Goal: Task Accomplishment & Management: Complete application form

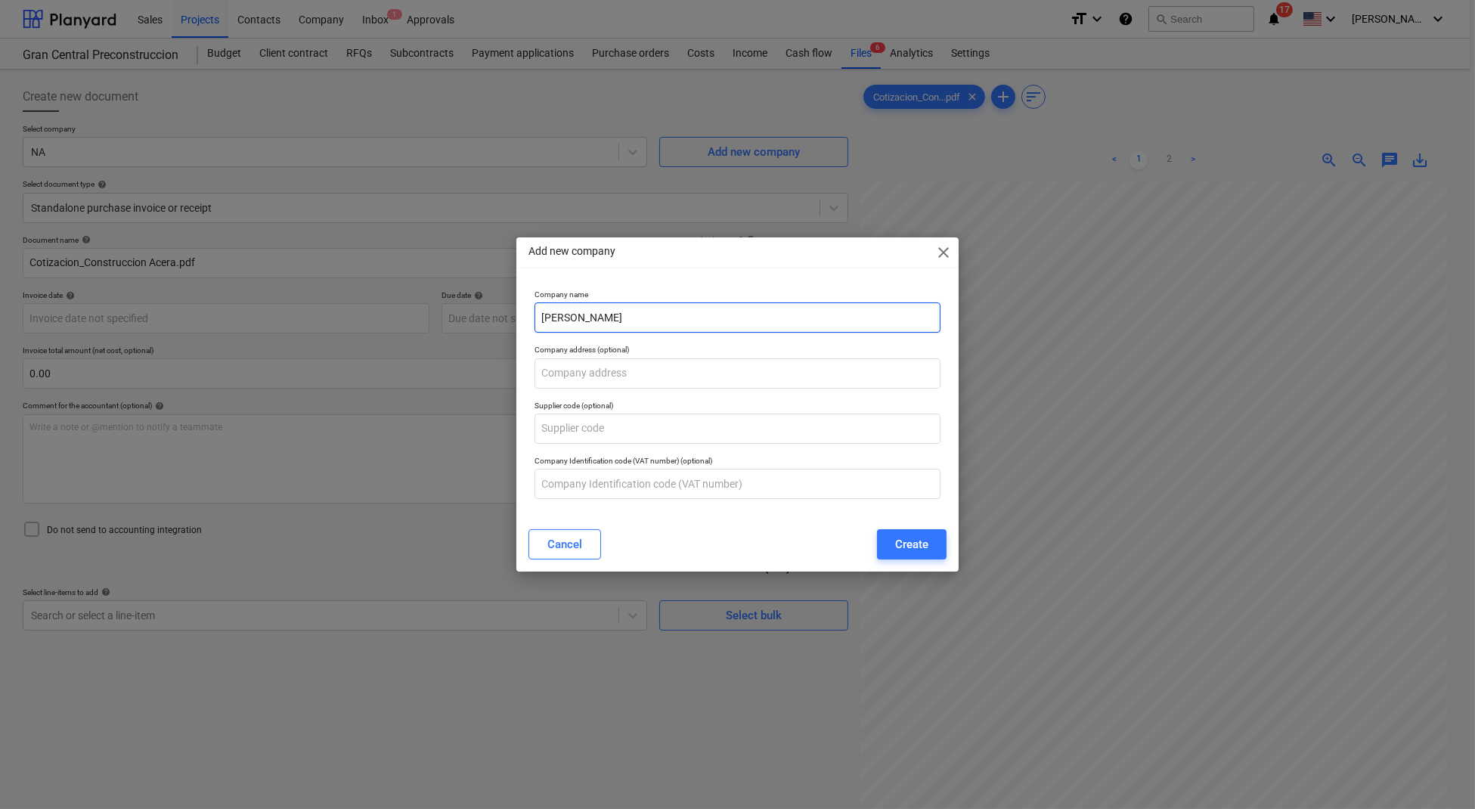
drag, startPoint x: 678, startPoint y: 322, endPoint x: 527, endPoint y: 311, distance: 151.6
click at [527, 311] on div "Company name [PERSON_NAME] Company address (optional) Supplier code (optional) …" at bounding box center [737, 401] width 442 height 234
paste input "SOF"
type input "DAVISOF"
click at [901, 532] on button "Create" at bounding box center [912, 544] width 70 height 30
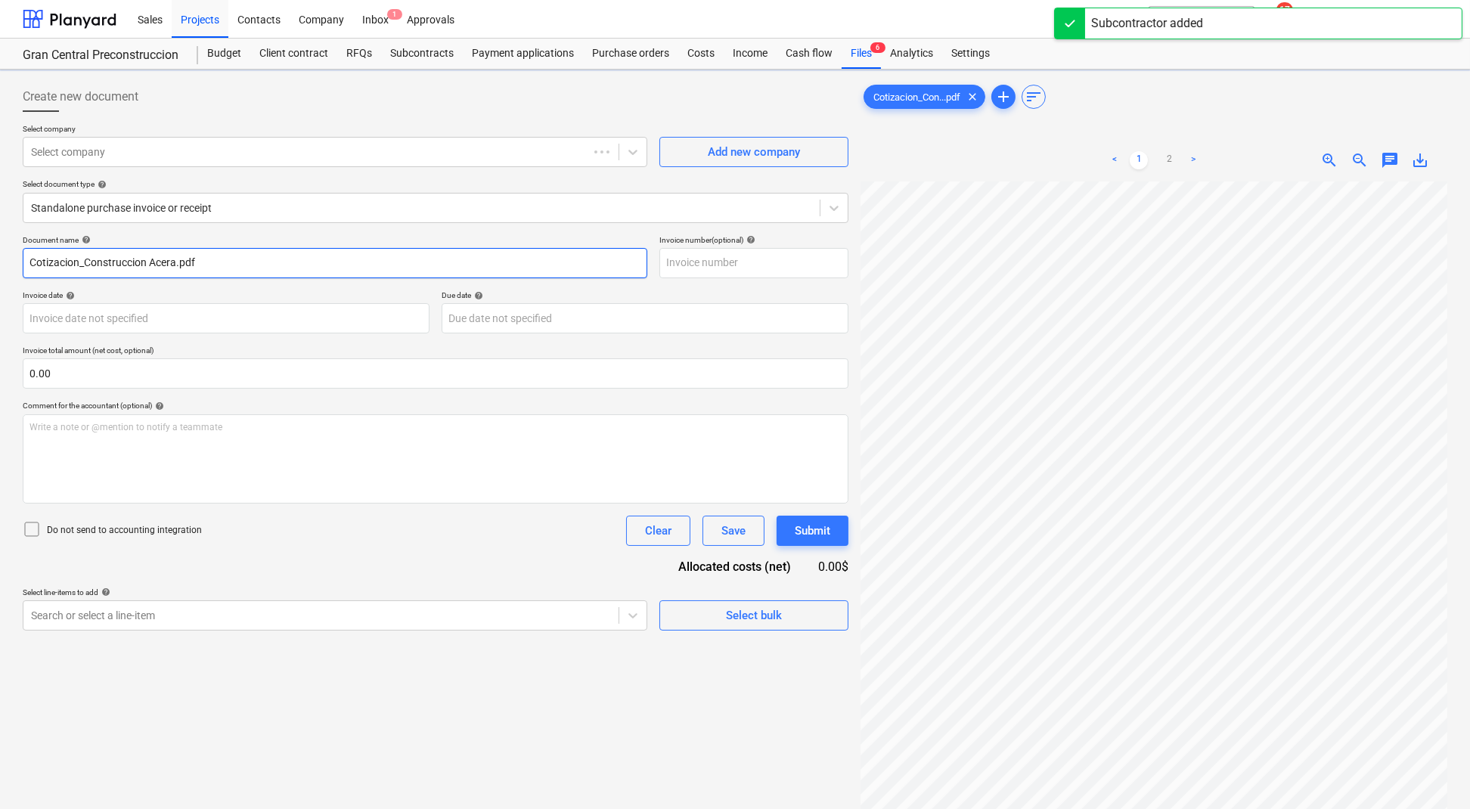
click at [228, 262] on input "Cotizacion_Construccion Acera.pdf" at bounding box center [335, 263] width 625 height 30
drag, startPoint x: 271, startPoint y: 265, endPoint x: 0, endPoint y: 246, distance: 272.1
click at [0, 246] on div "Create new document Select company DAVISOF Add new company Select document type…" at bounding box center [735, 515] width 1470 height 891
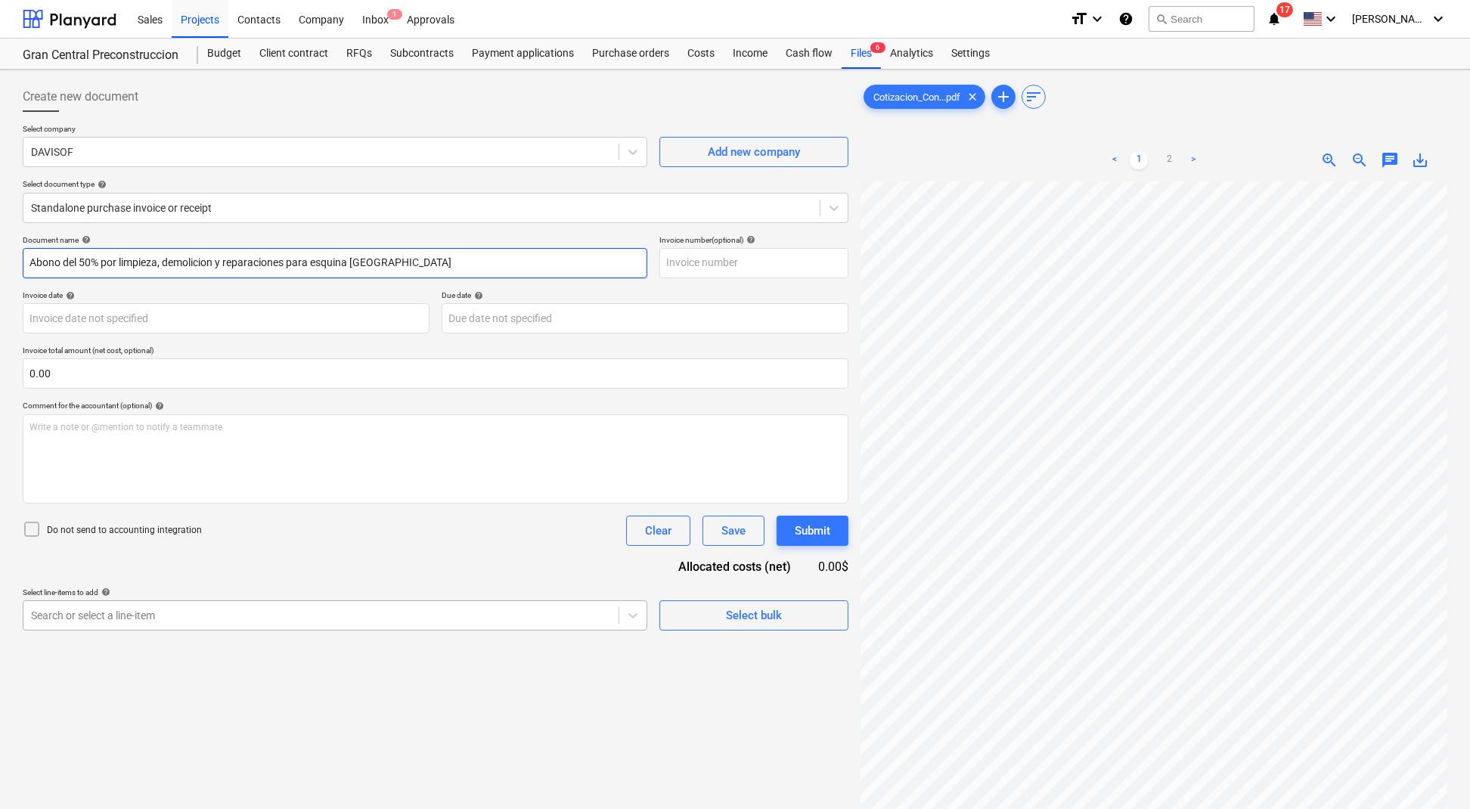
type input "Abono del 50% por limpieza, demolicion y reparaciones para esquina [GEOGRAPHIC_…"
click at [175, 609] on body "Sales Projects Contacts Company Inbox 1 Approvals format_size keyboard_arrow_do…" at bounding box center [735, 404] width 1470 height 809
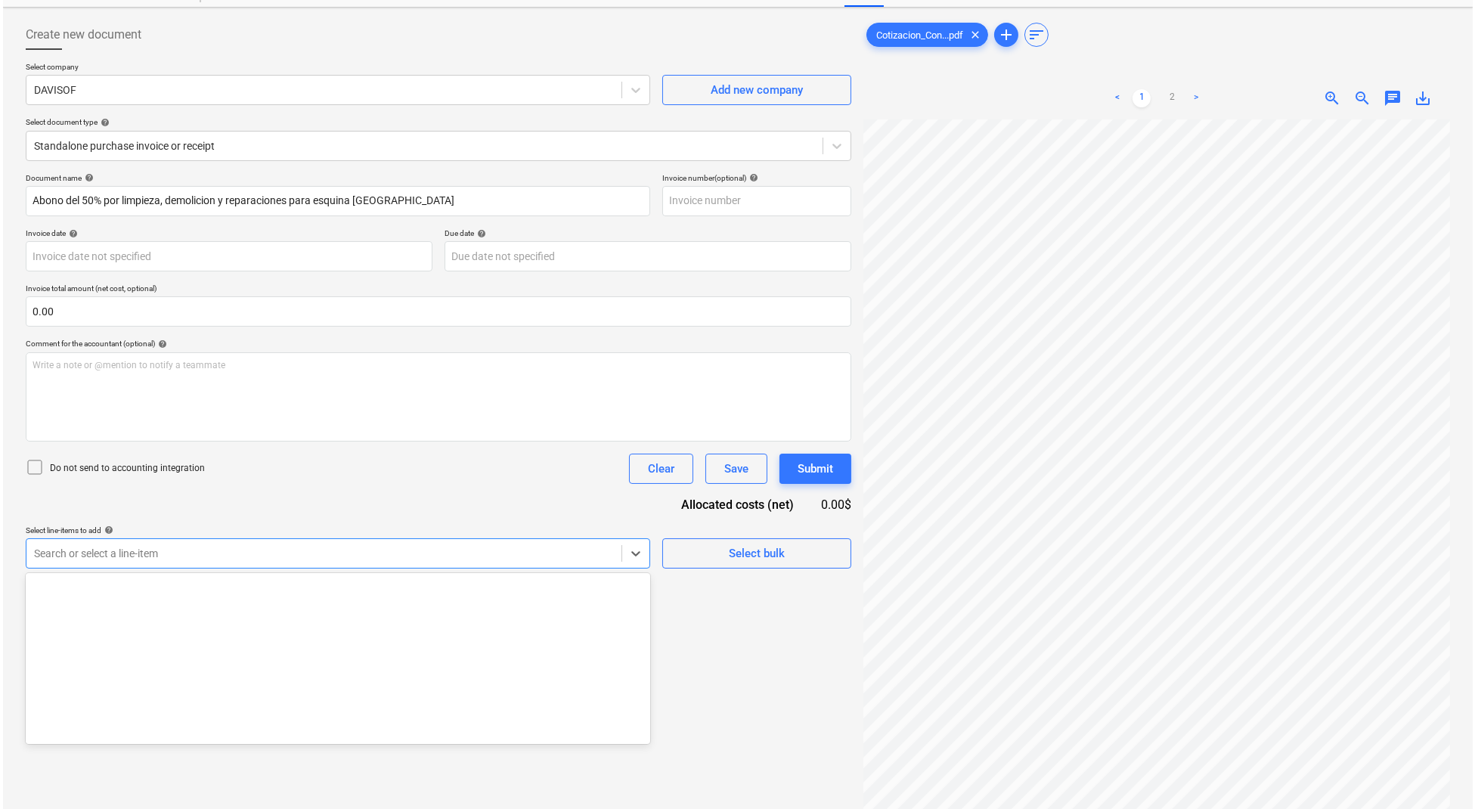
scroll to position [504, 0]
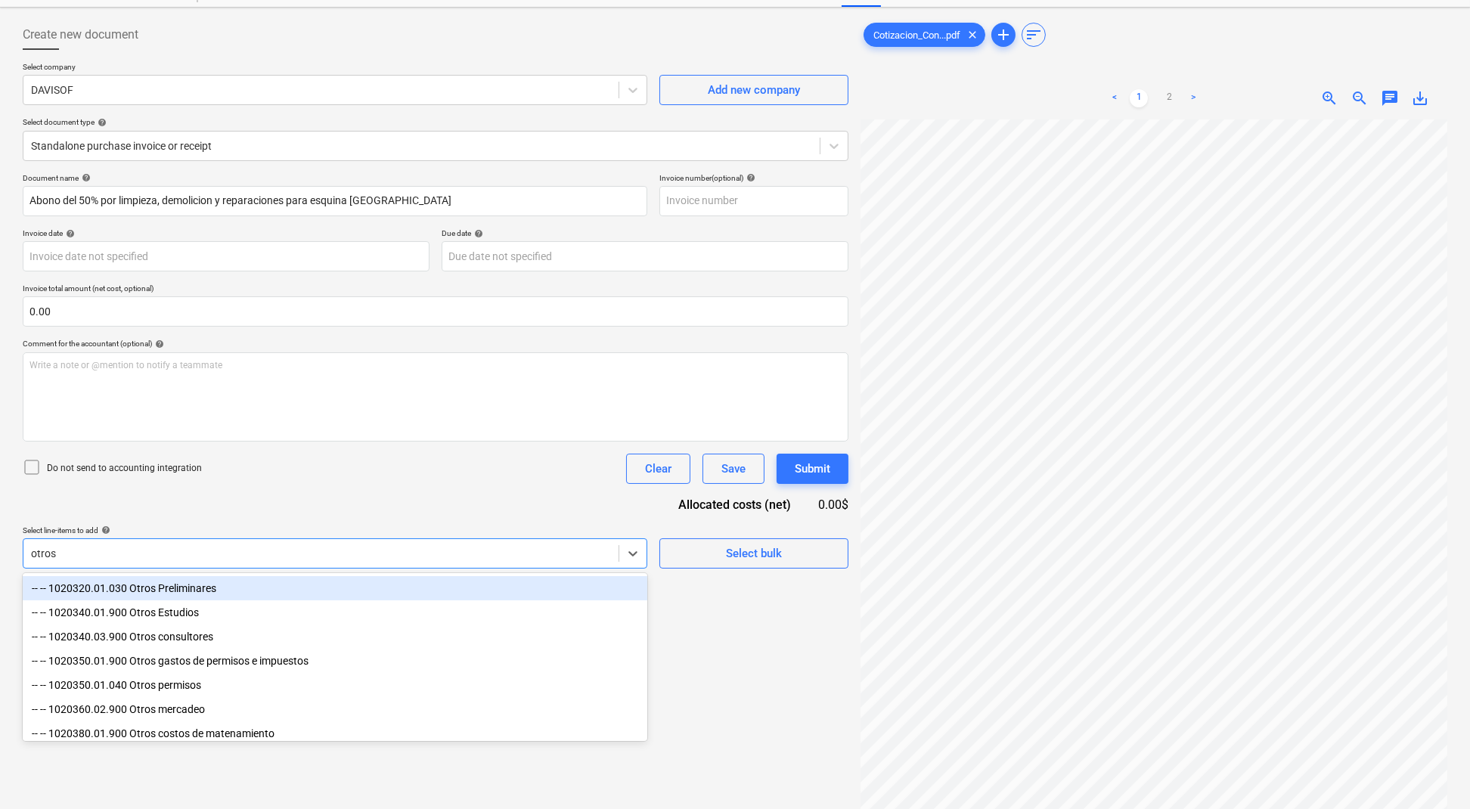
type input "otros m"
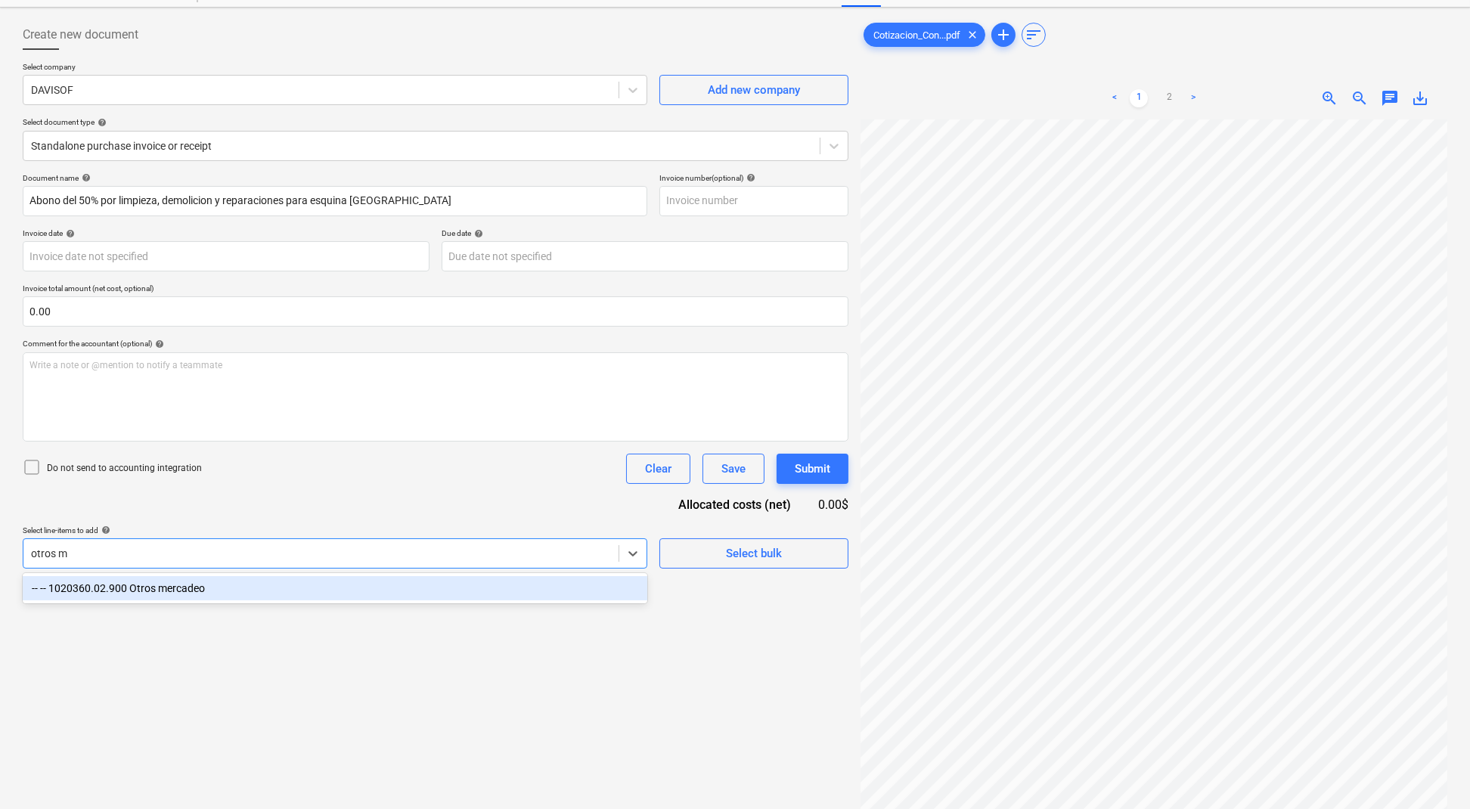
click at [191, 583] on div "-- -- 1020360.02.900 Otros mercadeo" at bounding box center [335, 588] width 625 height 24
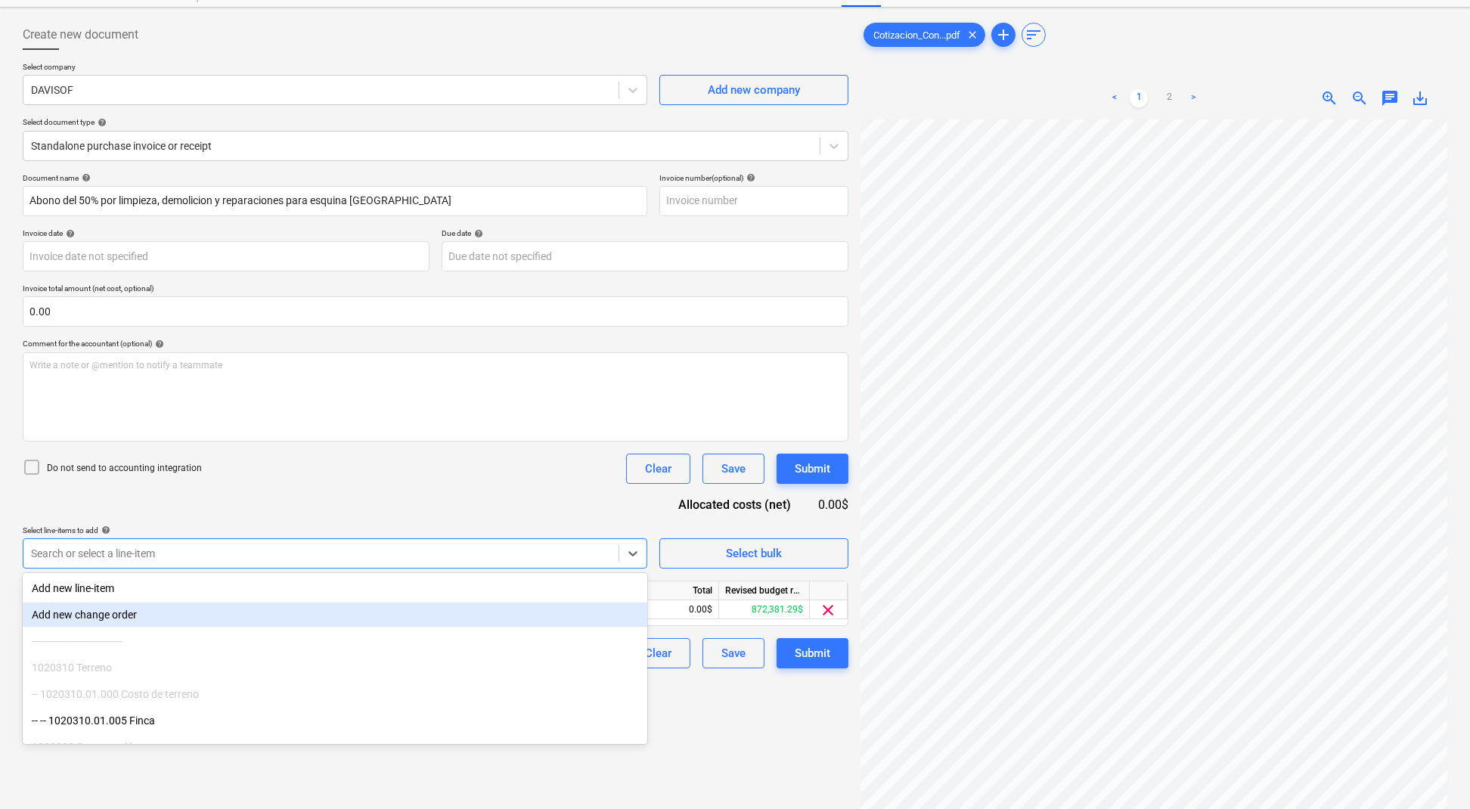
click at [733, 734] on div "Create new document Select company DAVISOF Add new company Select document type…" at bounding box center [436, 453] width 838 height 879
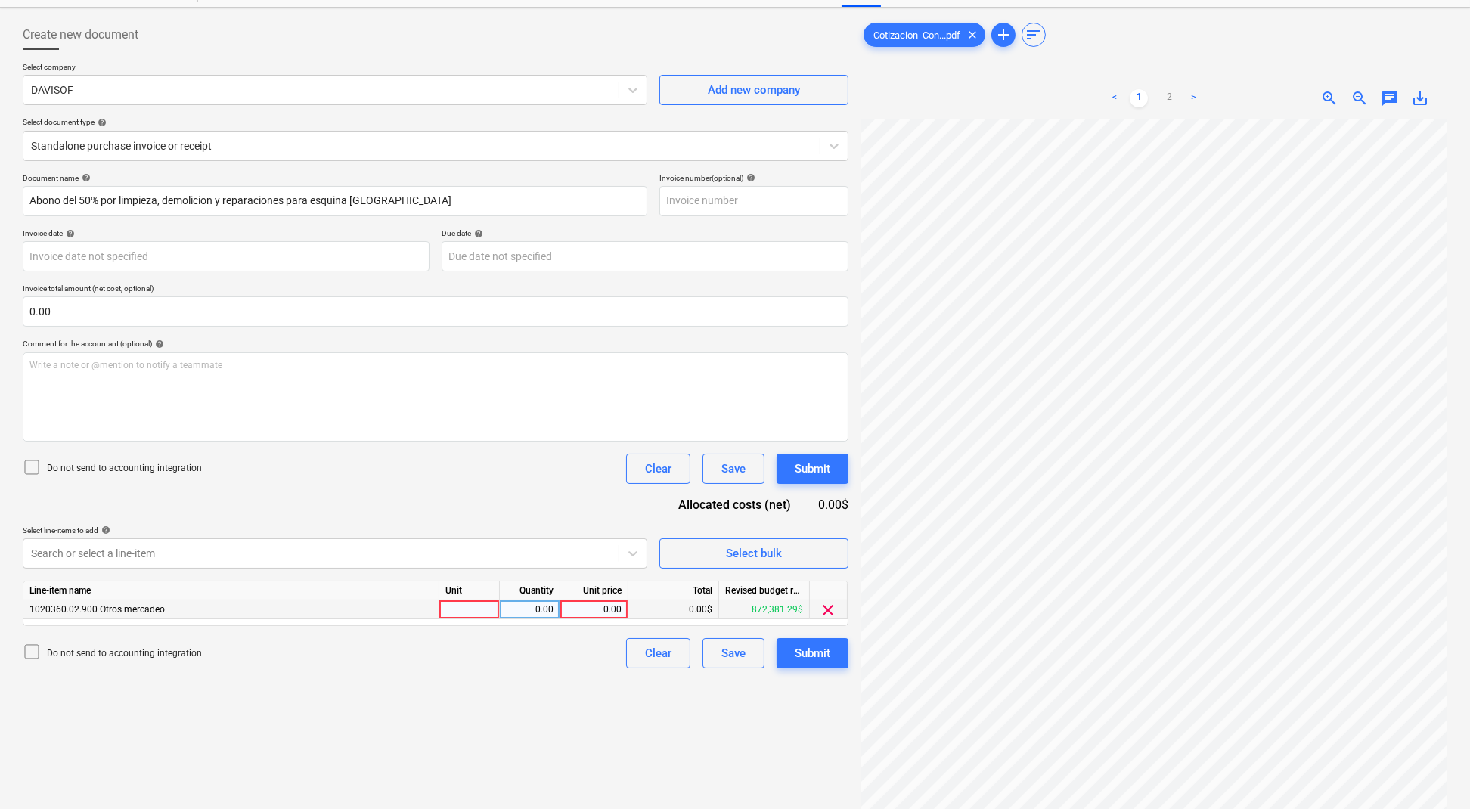
click at [612, 602] on div "0.00" at bounding box center [593, 609] width 55 height 19
type input "900"
click at [686, 707] on div "Create new document Select company DAVISOF Add new company Select document type…" at bounding box center [436, 453] width 838 height 879
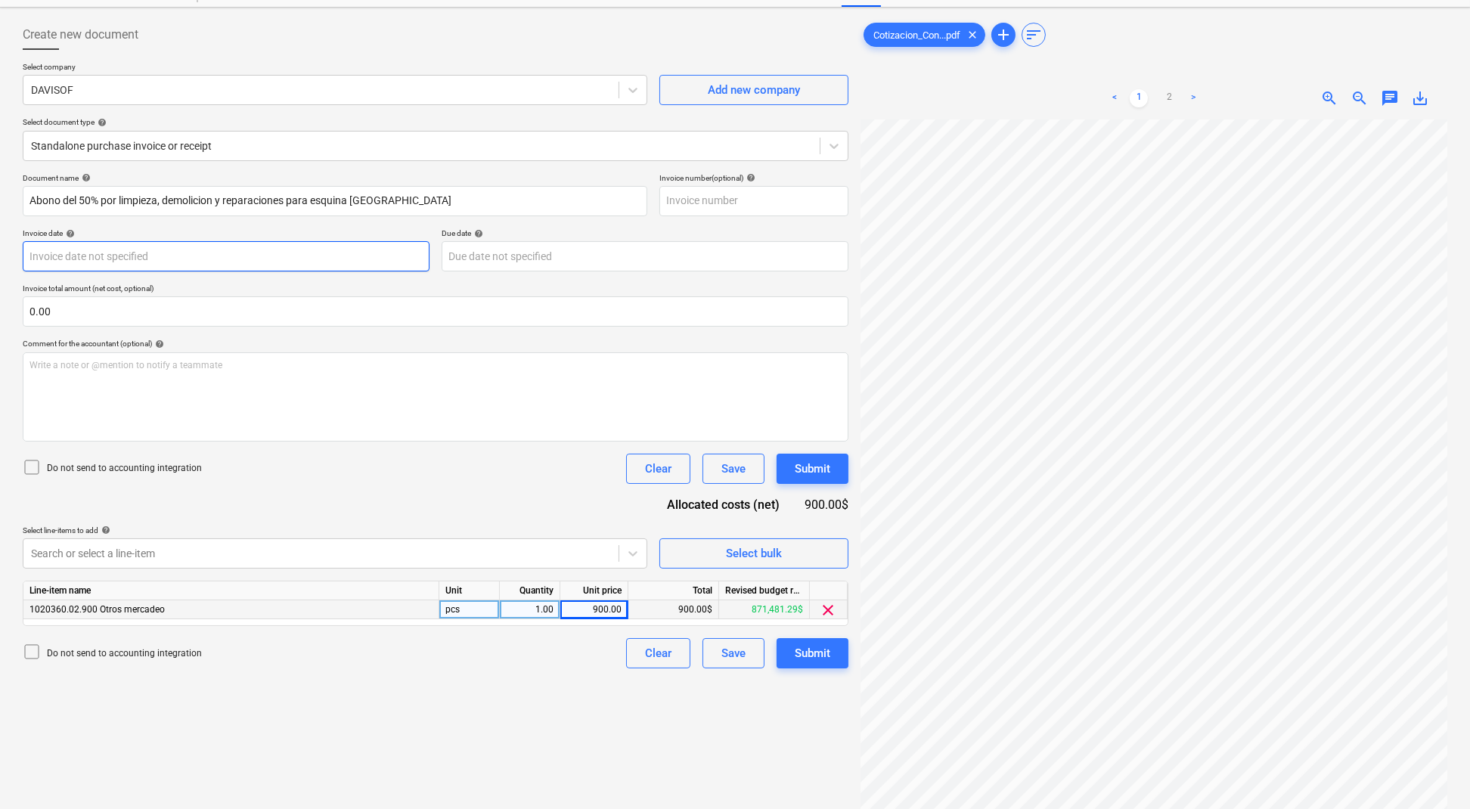
click at [339, 250] on body "Sales Projects Contacts Company Inbox 1 Approvals format_size keyboard_arrow_do…" at bounding box center [735, 342] width 1470 height 809
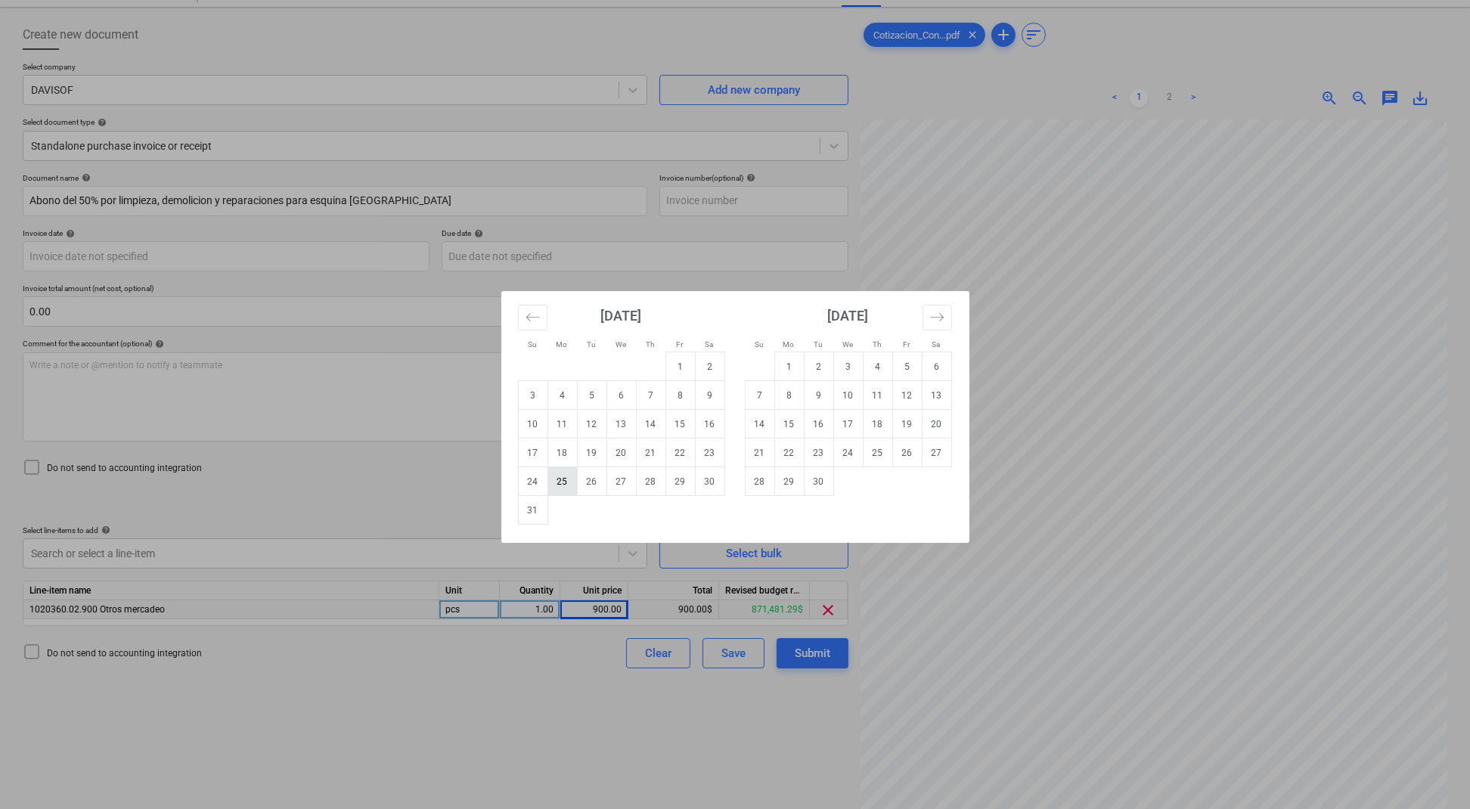
click at [549, 474] on td "25" at bounding box center [561, 481] width 29 height 29
type input "[DATE]"
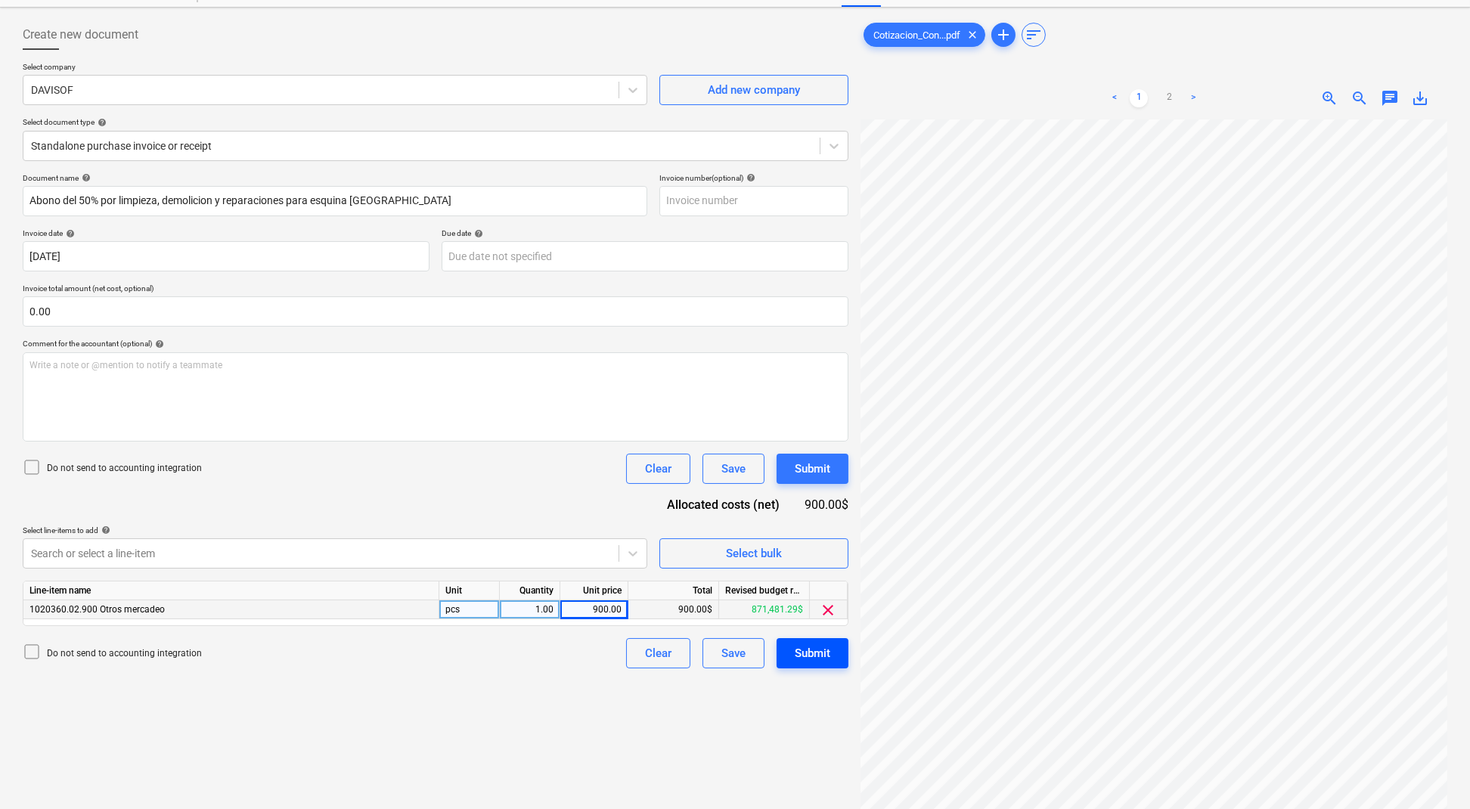
click at [820, 657] on div "Submit" at bounding box center [813, 653] width 36 height 20
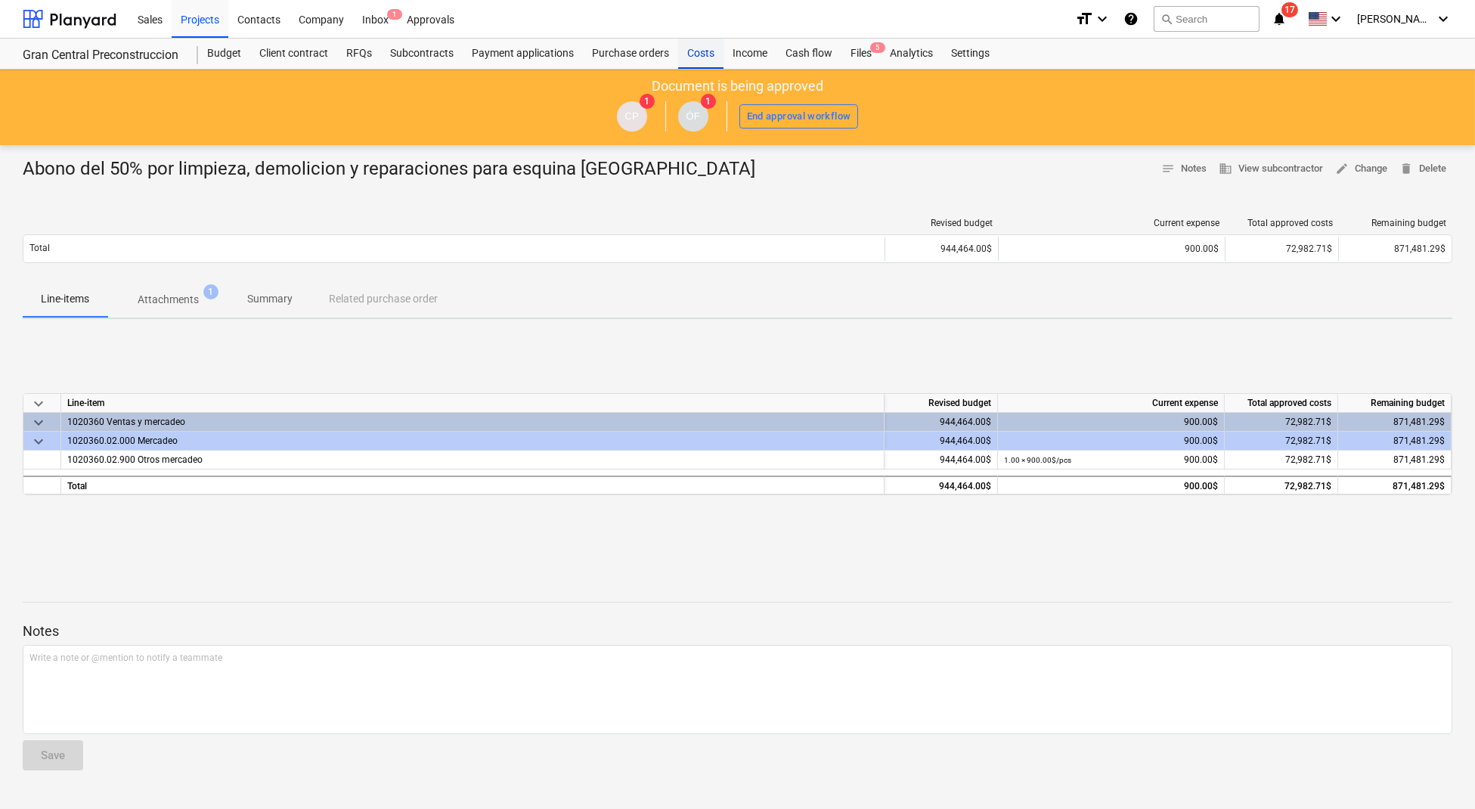
click at [708, 57] on div "Costs" at bounding box center [700, 54] width 45 height 30
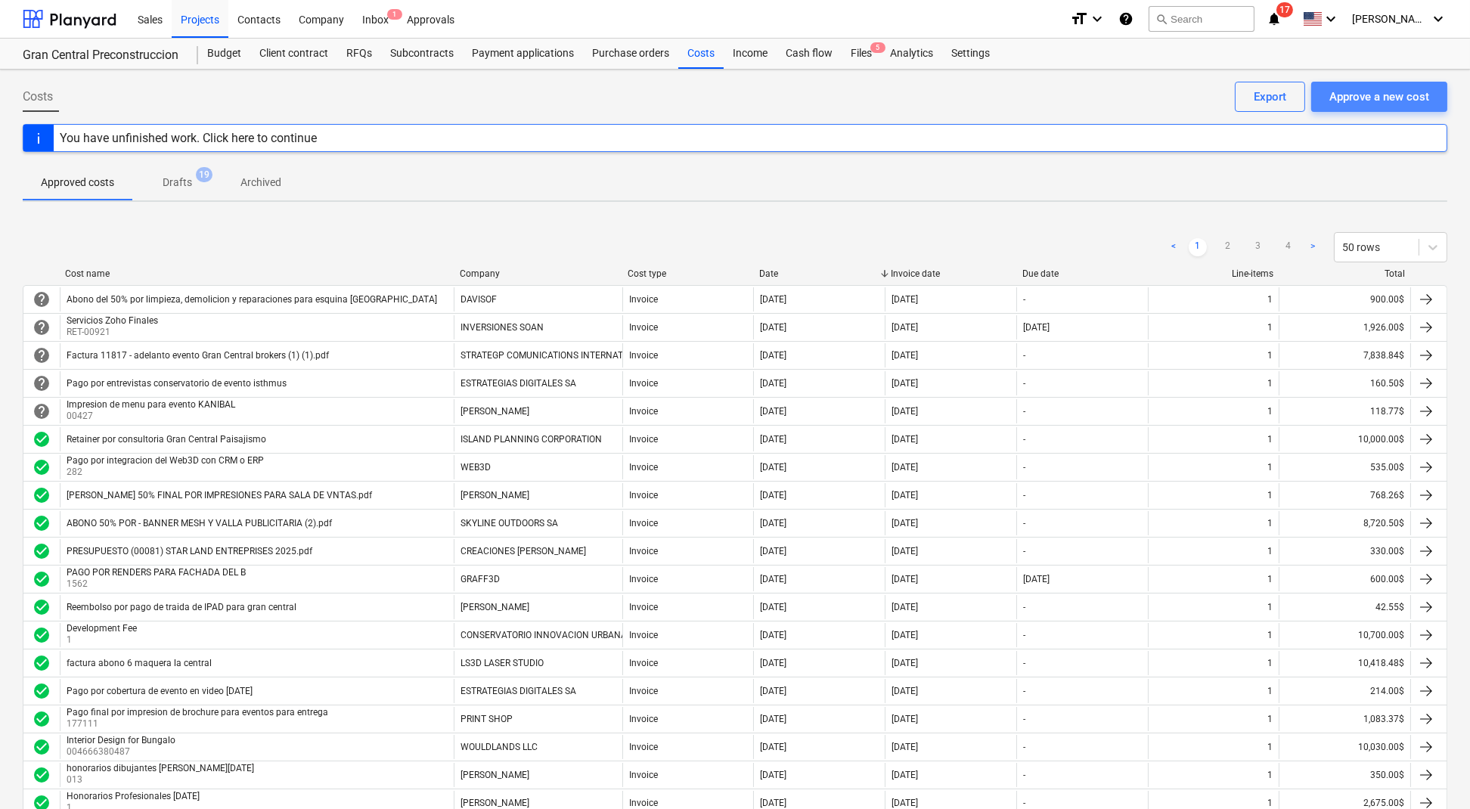
click at [1391, 104] on div "Approve a new cost" at bounding box center [1379, 97] width 100 height 20
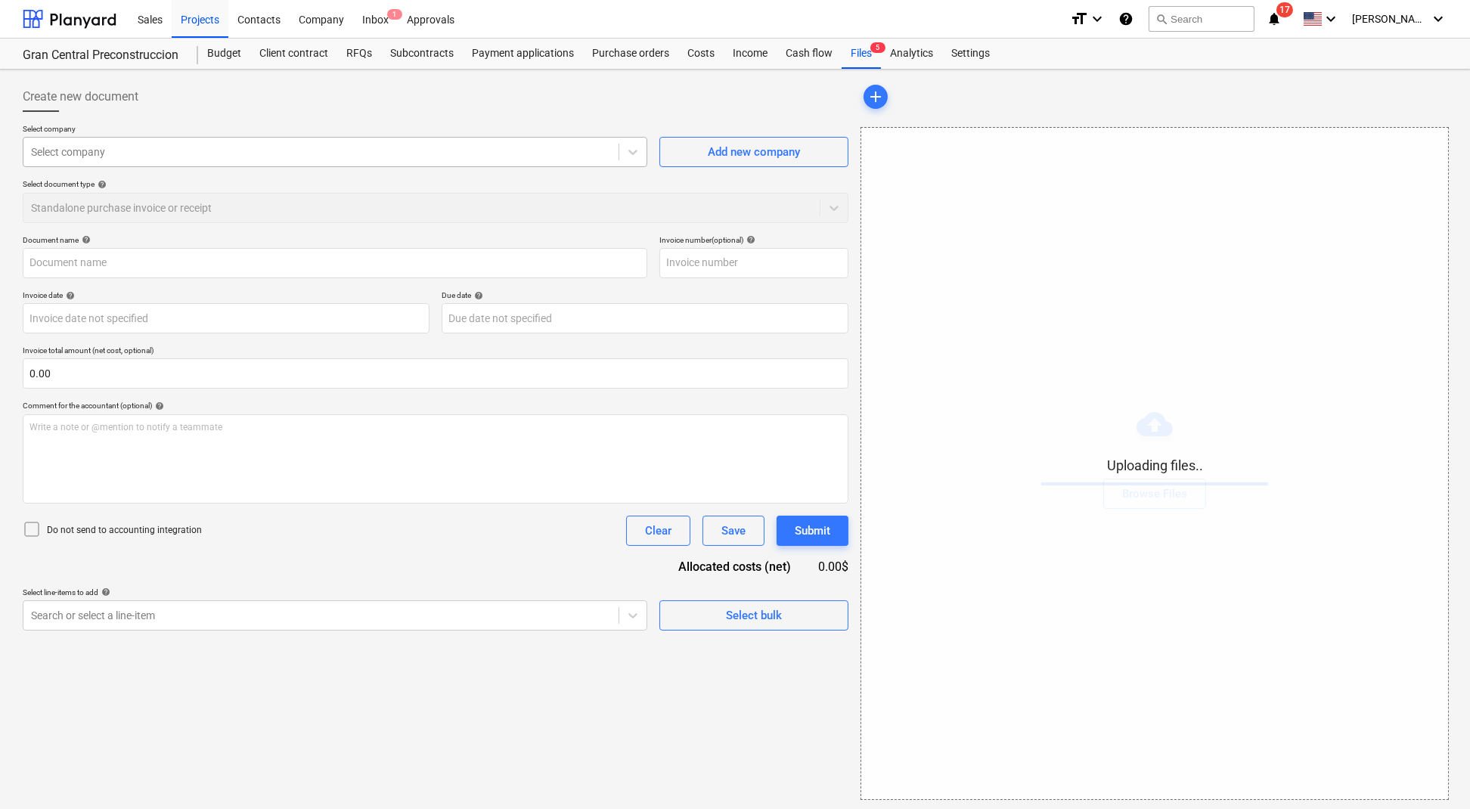
click at [308, 150] on div at bounding box center [321, 151] width 580 height 15
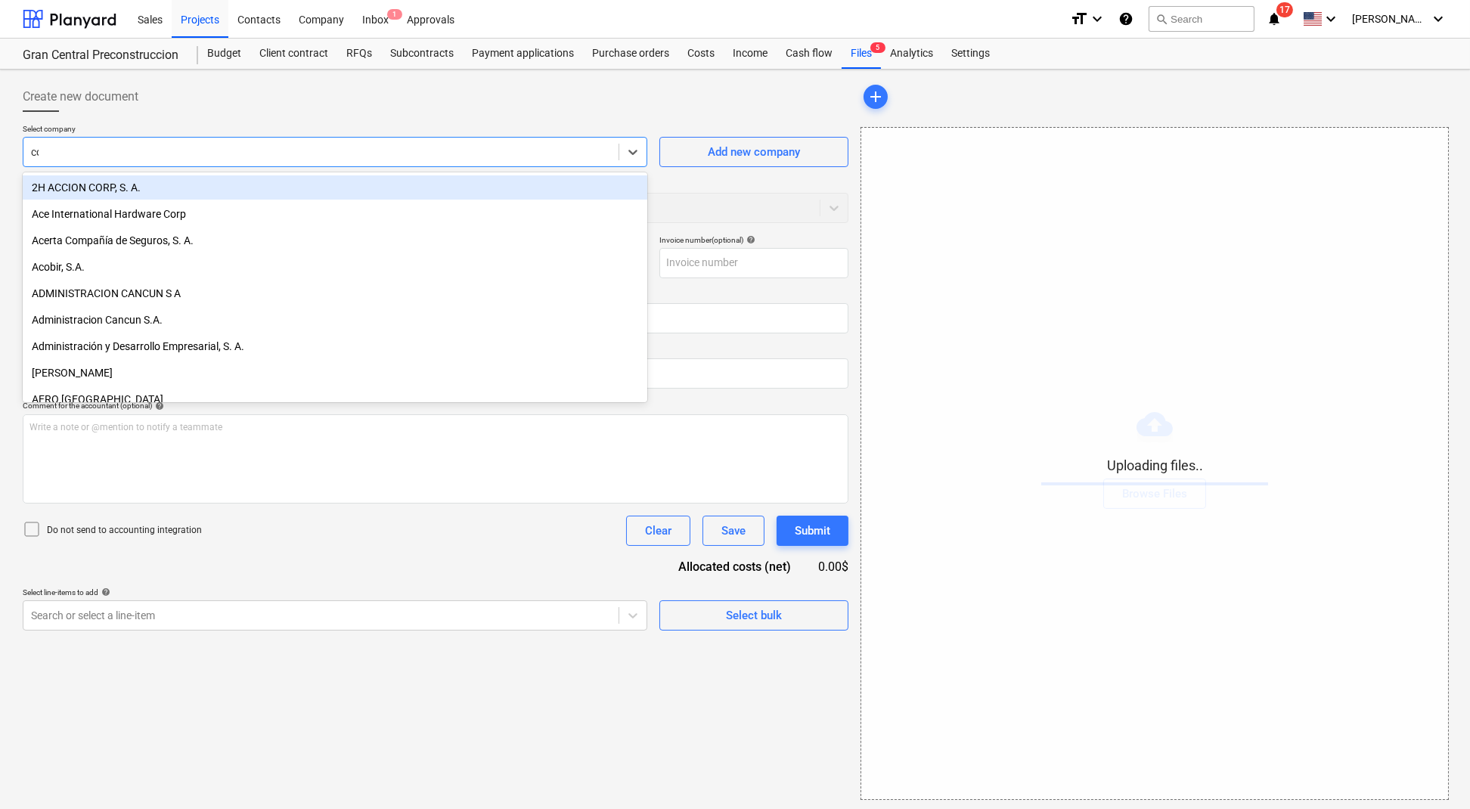
type input "coch"
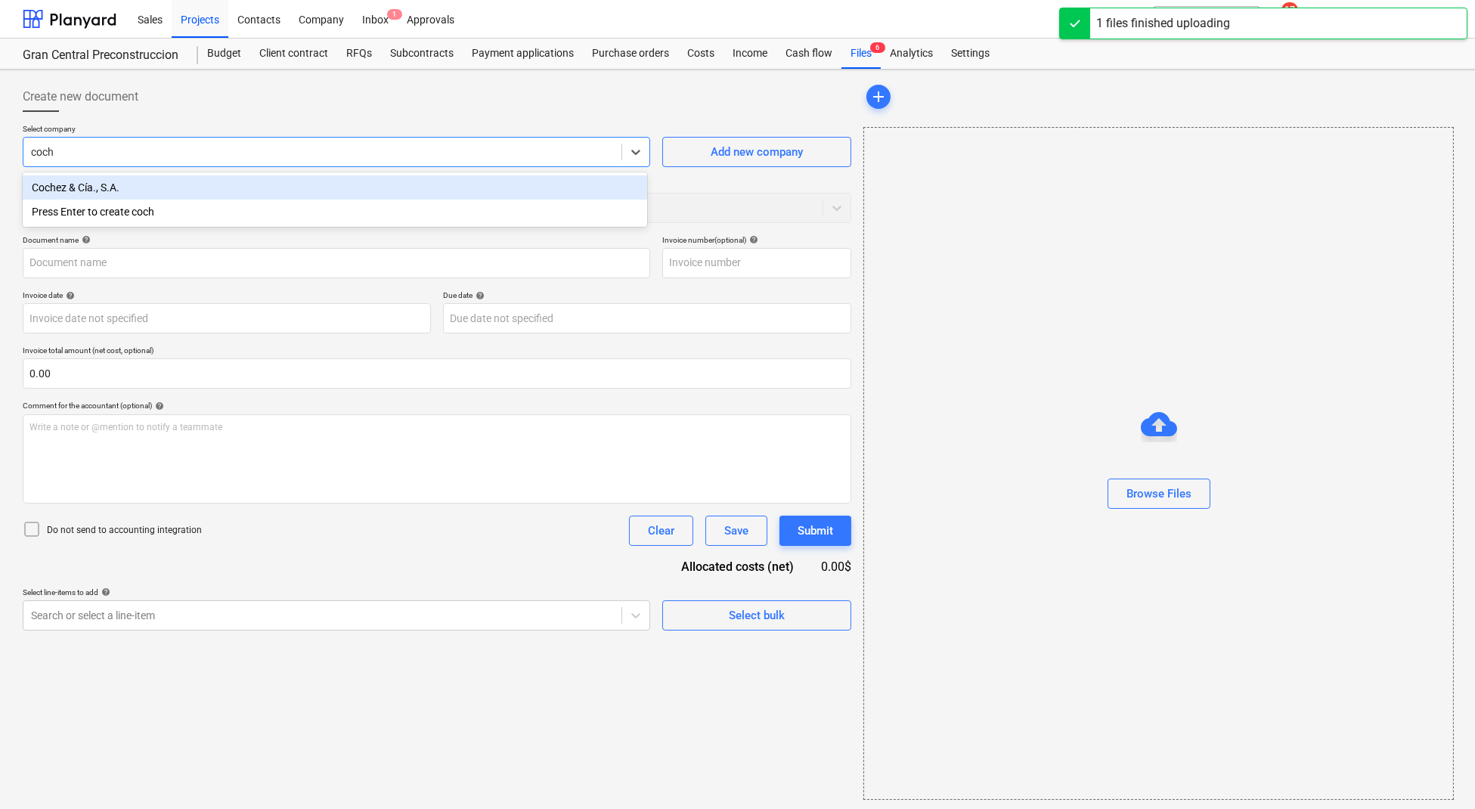
type input "Cotización Cochez Materiales Esquina Gran Central .pdf"
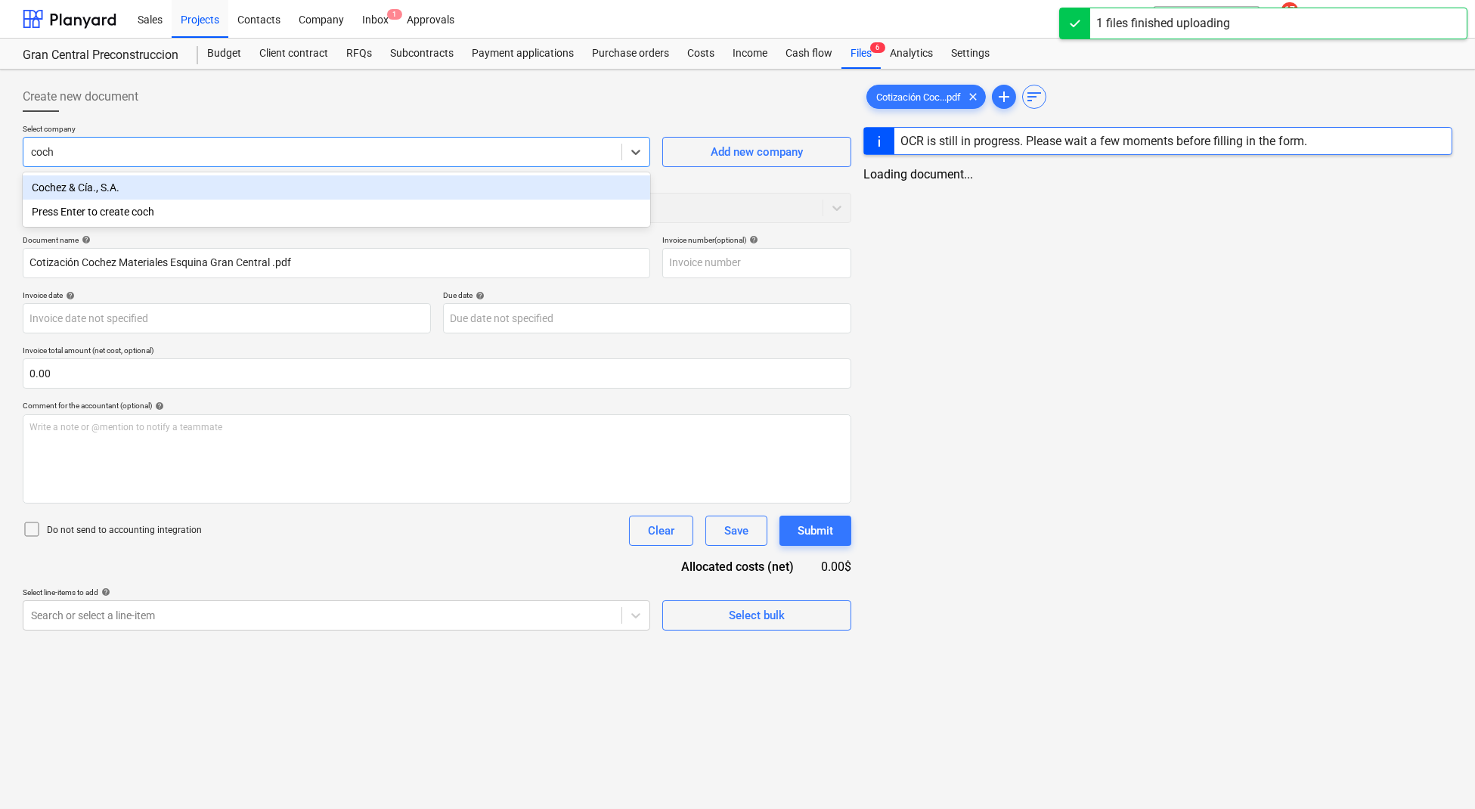
click at [281, 181] on div "Cochez & Cía., S.A." at bounding box center [337, 187] width 628 height 24
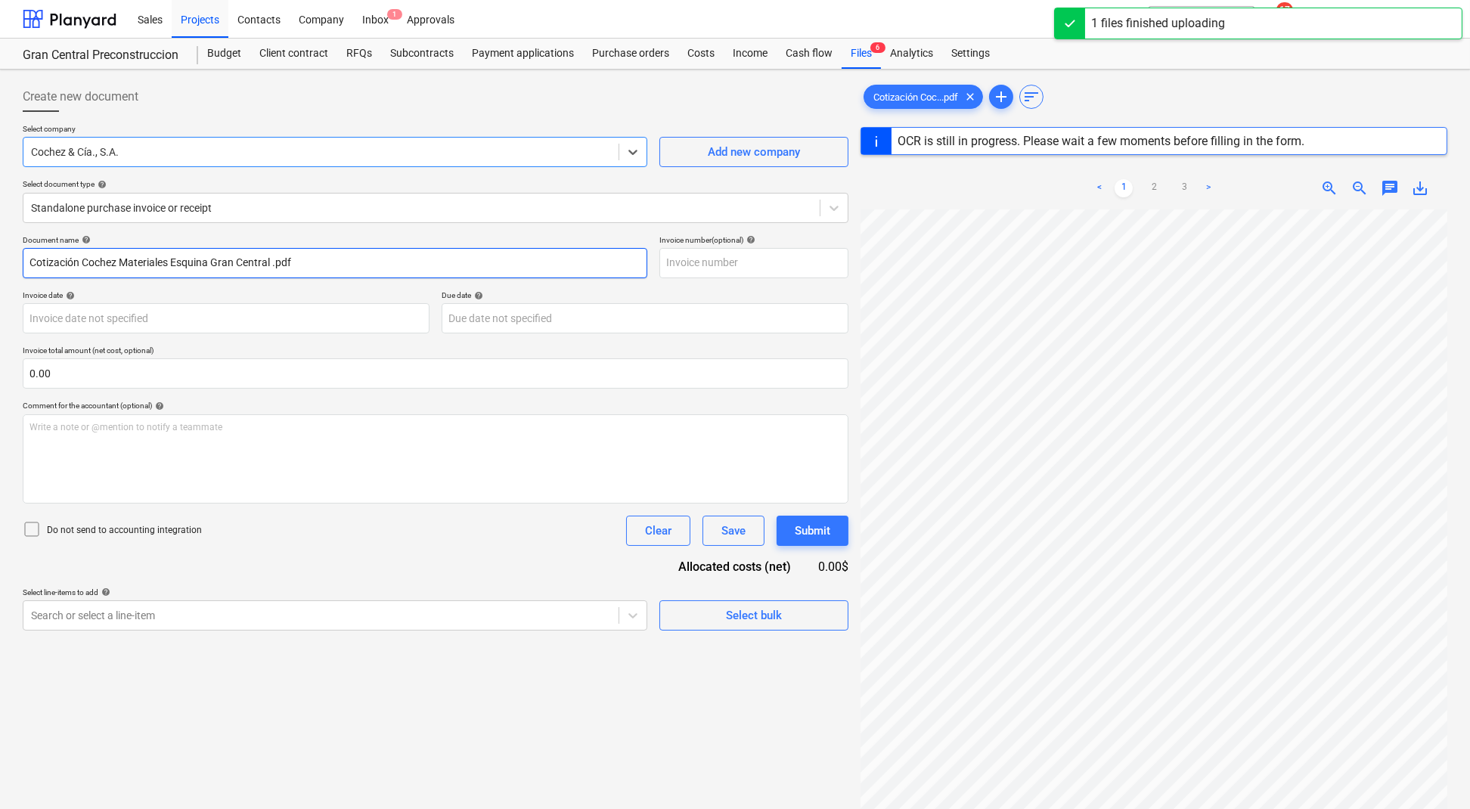
click at [330, 268] on input "Cotización Cochez Materiales Esquina Gran Central .pdf" at bounding box center [335, 263] width 625 height 30
drag, startPoint x: 348, startPoint y: 266, endPoint x: 0, endPoint y: 244, distance: 348.5
click at [0, 244] on div "Create new document Select company Cochez & Cía., S.A. Add new company Select d…" at bounding box center [735, 529] width 1470 height 919
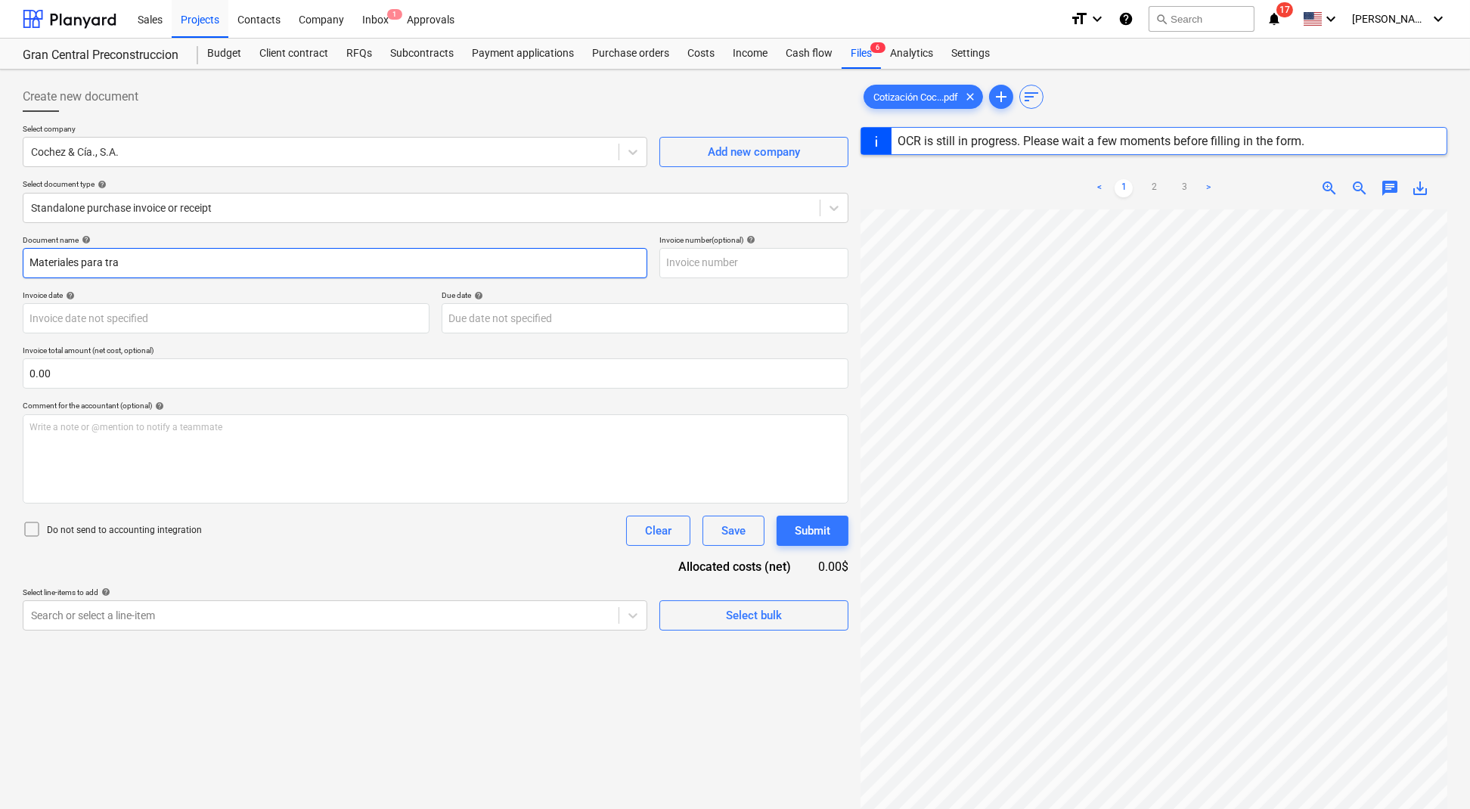
type input "Materiales para trab"
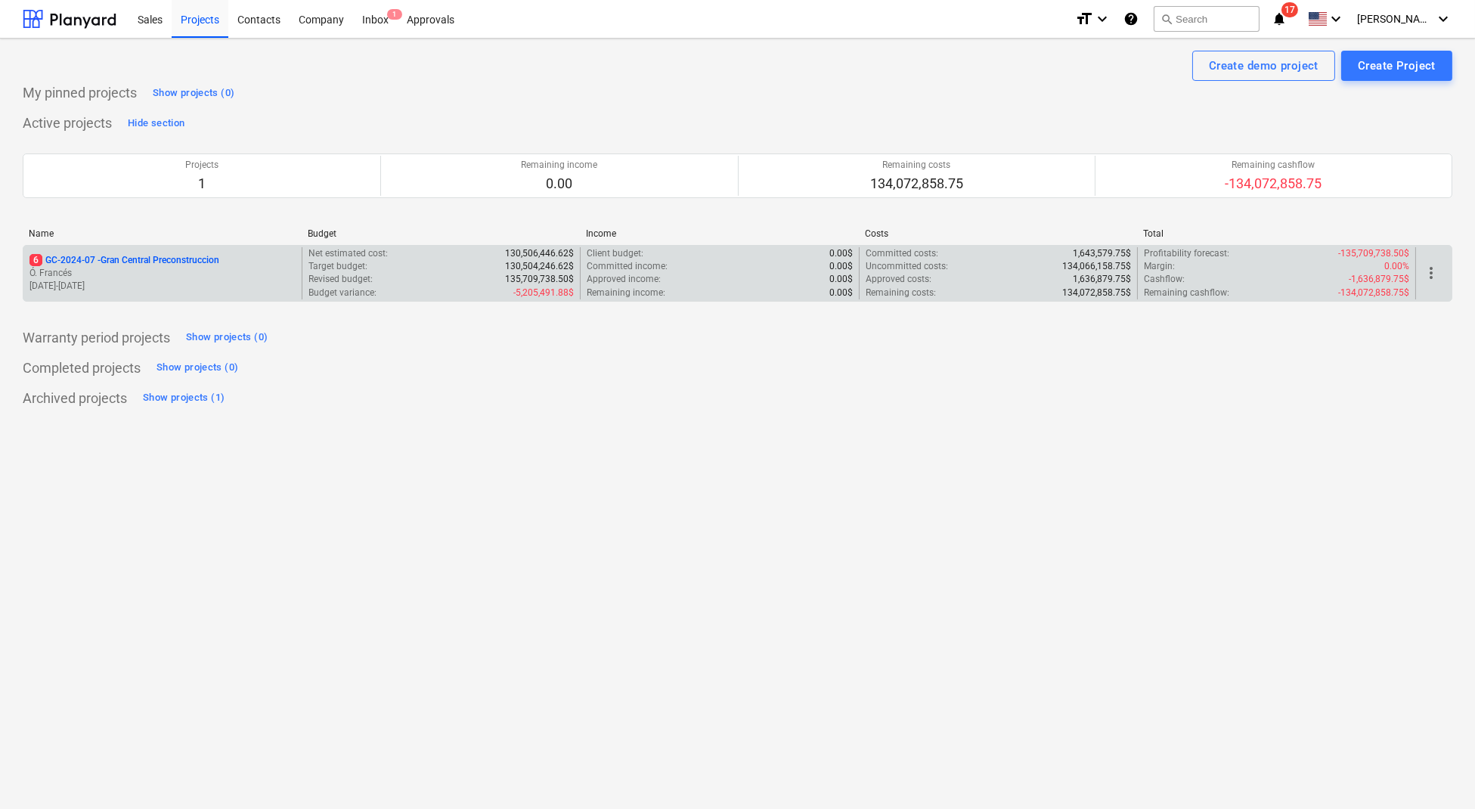
click at [140, 258] on p "6 GC-2024-07 - Gran Central Preconstruccion" at bounding box center [124, 260] width 190 height 13
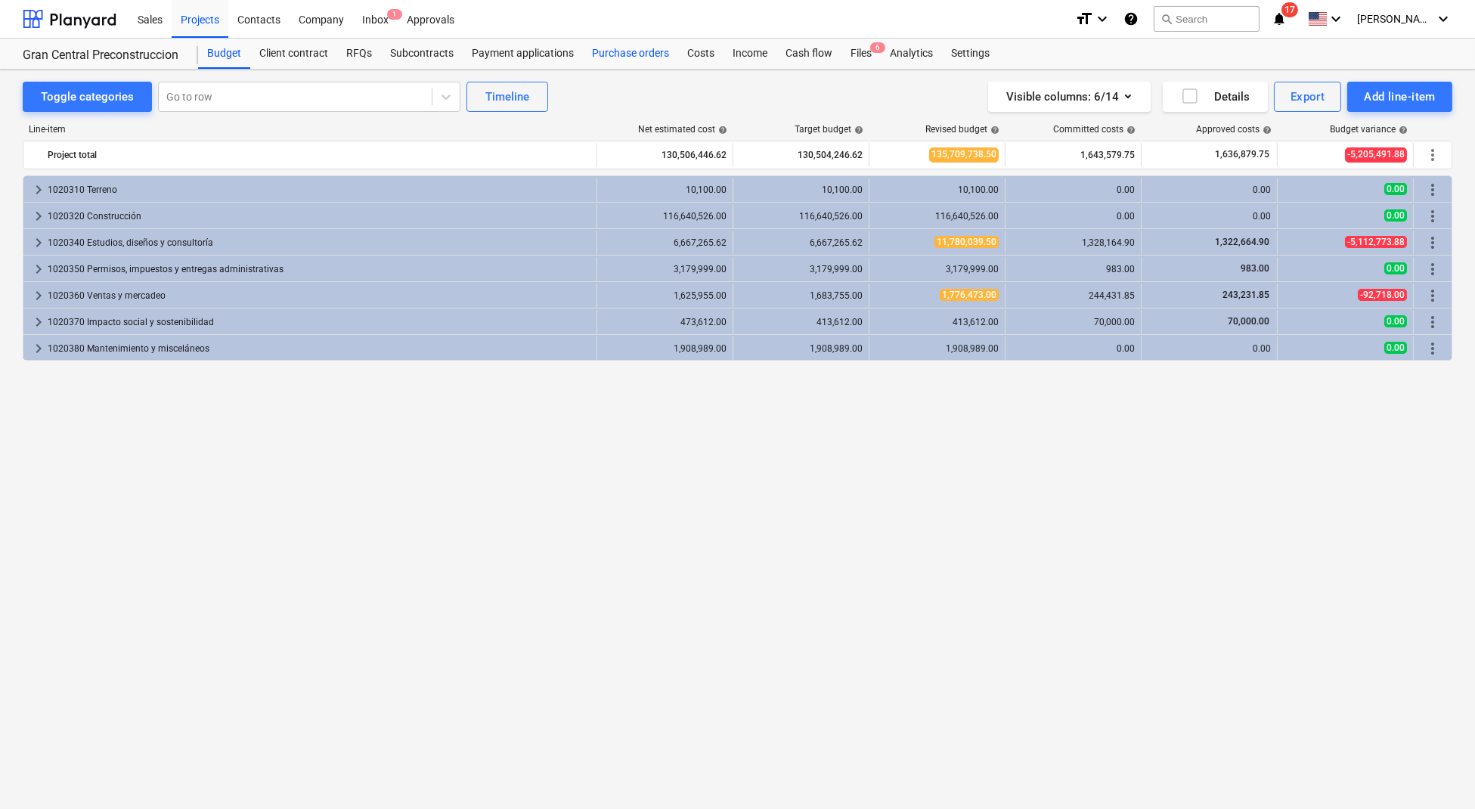
drag, startPoint x: 861, startPoint y: 49, endPoint x: 650, endPoint y: 43, distance: 211.0
click at [861, 49] on div "Files 6" at bounding box center [861, 54] width 39 height 30
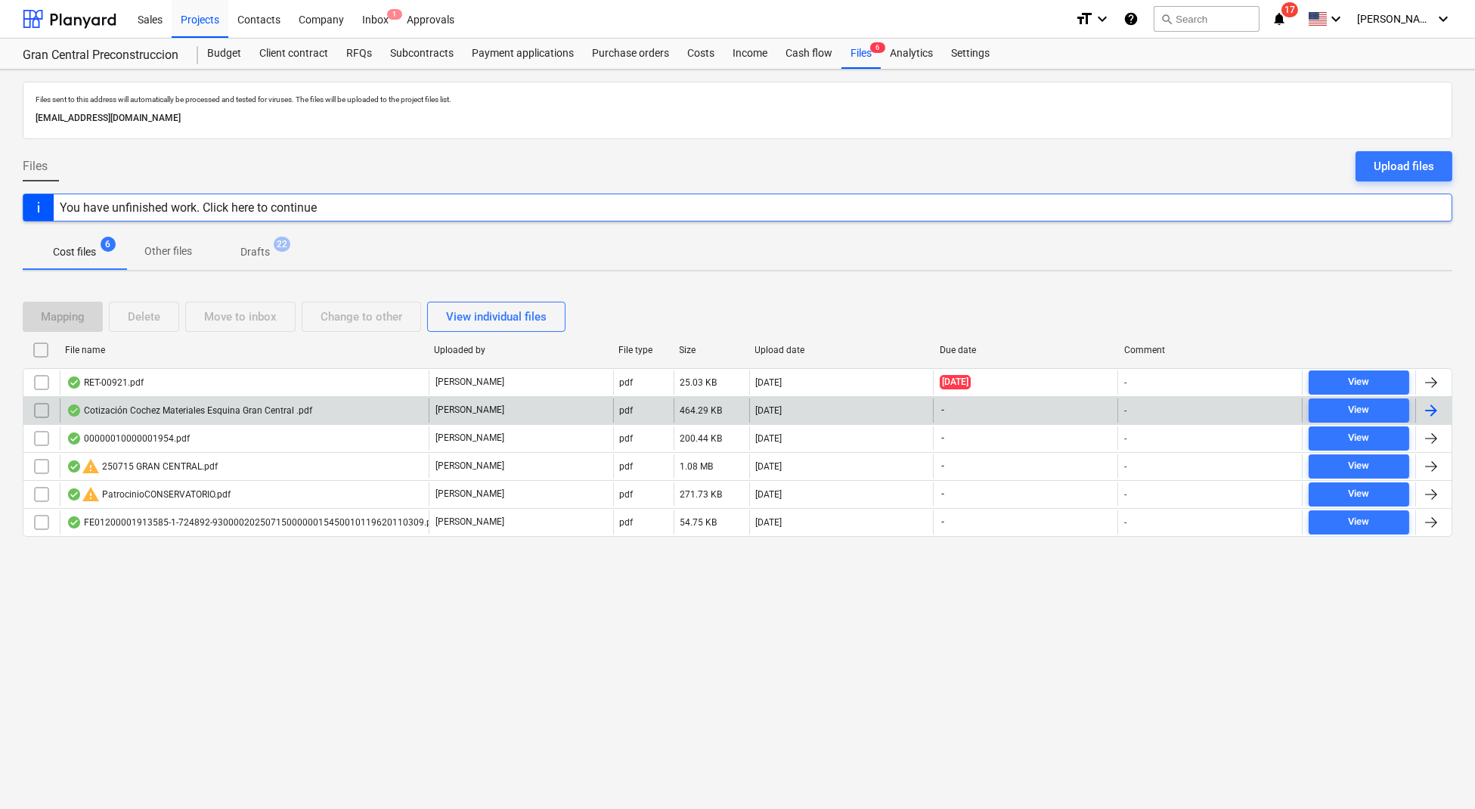
click at [226, 411] on div "Cotización Cochez Materiales Esquina Gran Central .pdf" at bounding box center [190, 410] width 246 height 12
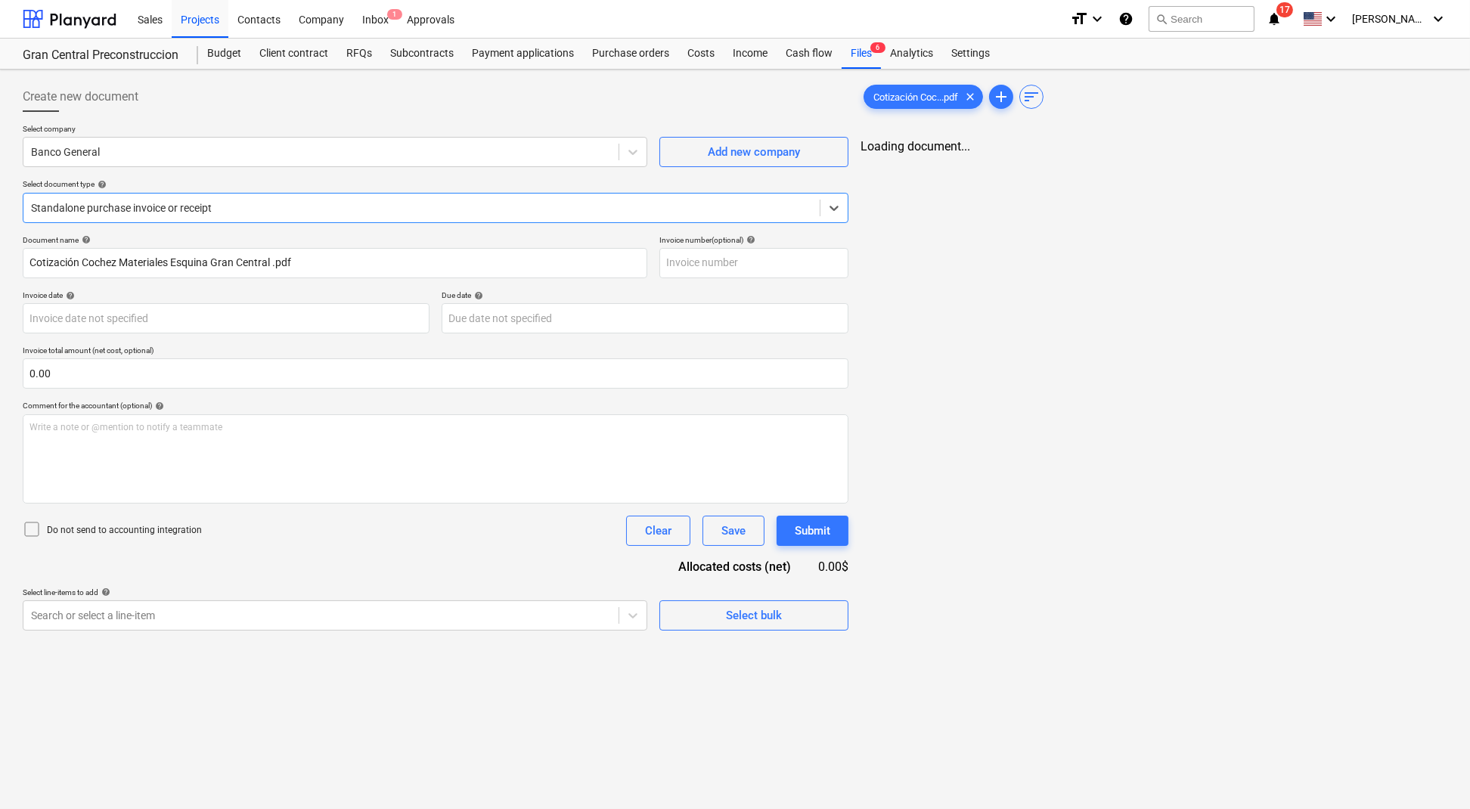
type input "Cotización Cochez Materiales Esquina Gran Central .pdf"
click at [338, 261] on input "Cotización Cochez Materiales Esquina Gran Central .pdf" at bounding box center [337, 263] width 628 height 30
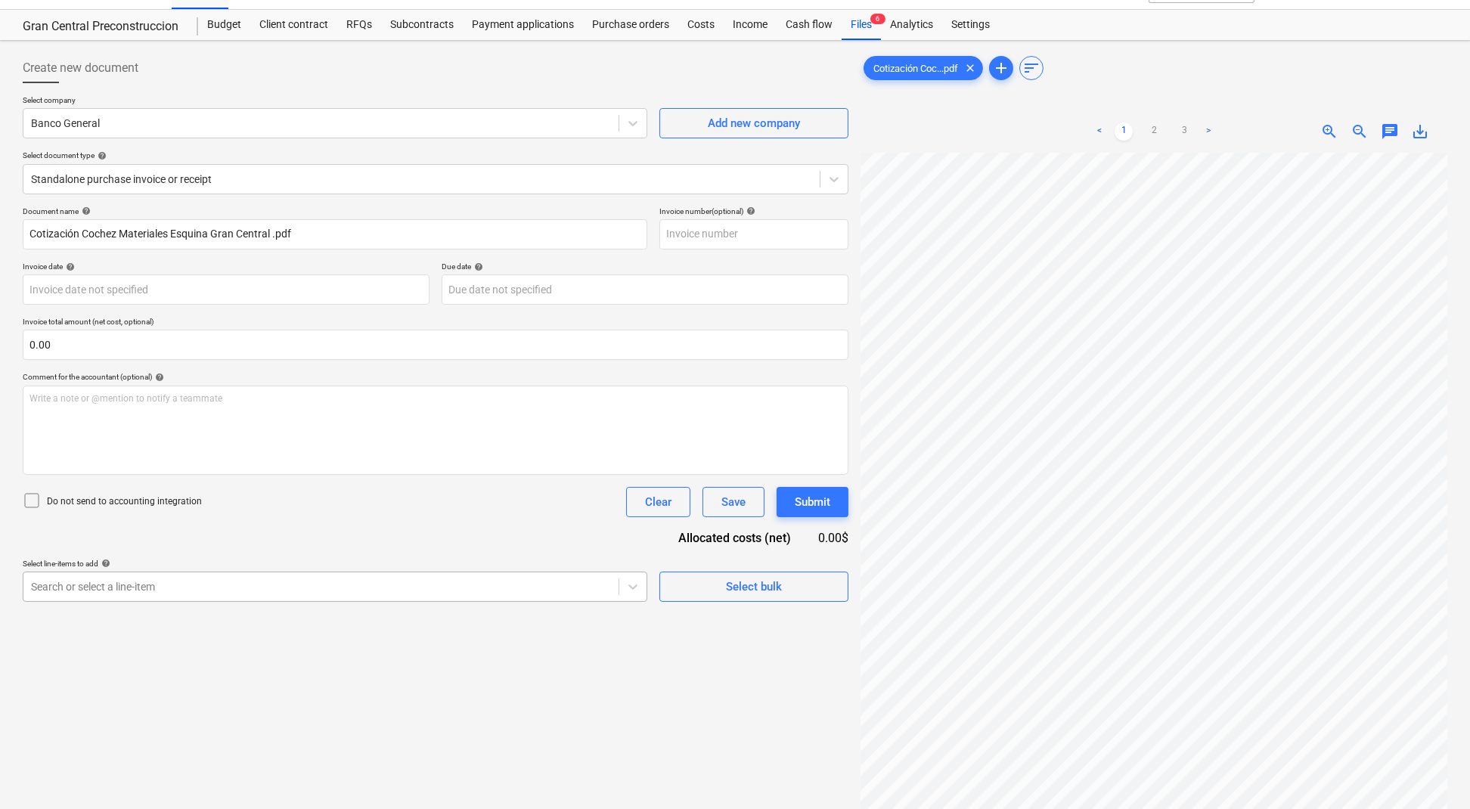
click at [402, 609] on body "Sales Projects Contacts Company Inbox 1 Approvals format_size keyboard_arrow_do…" at bounding box center [735, 375] width 1470 height 809
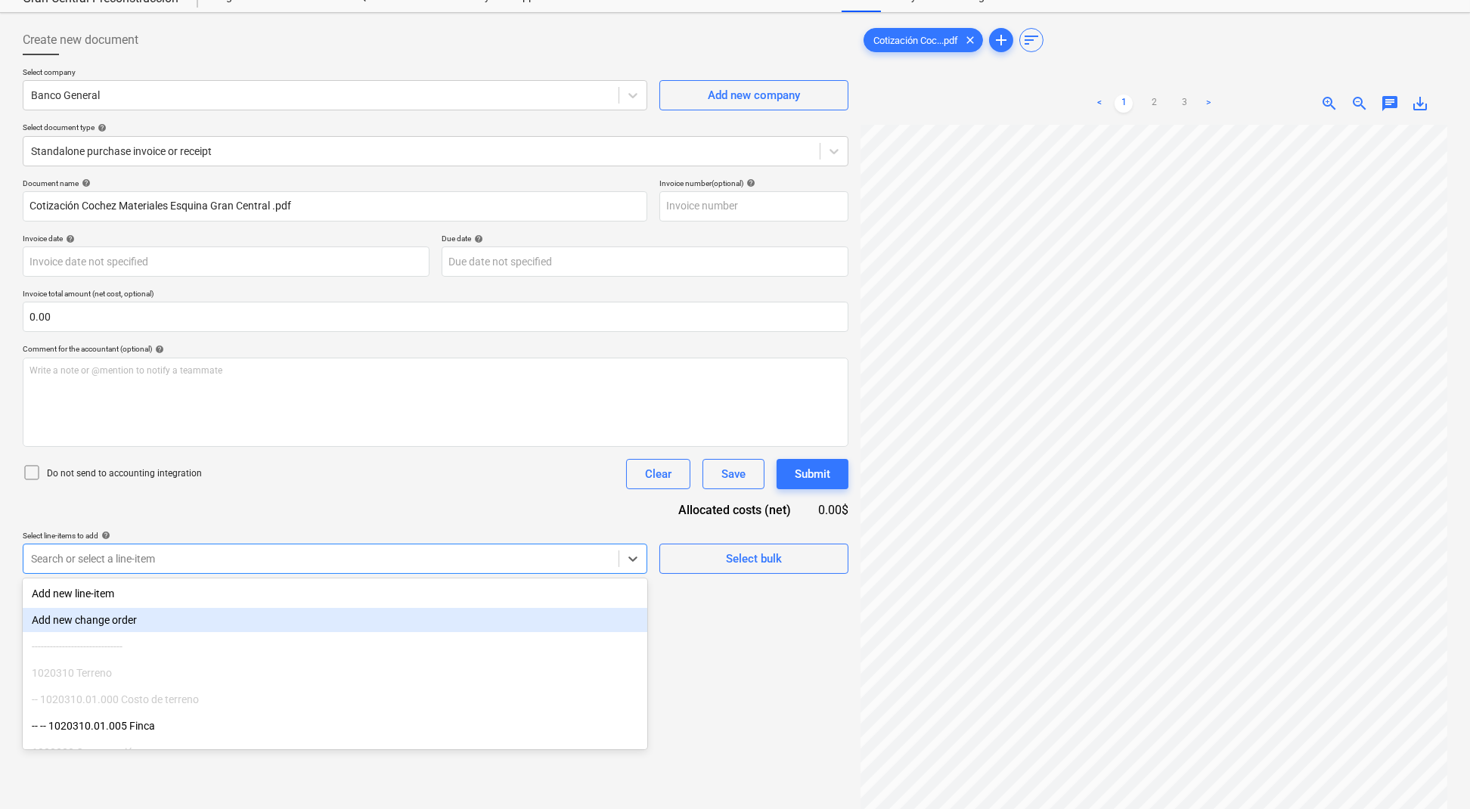
scroll to position [62, 0]
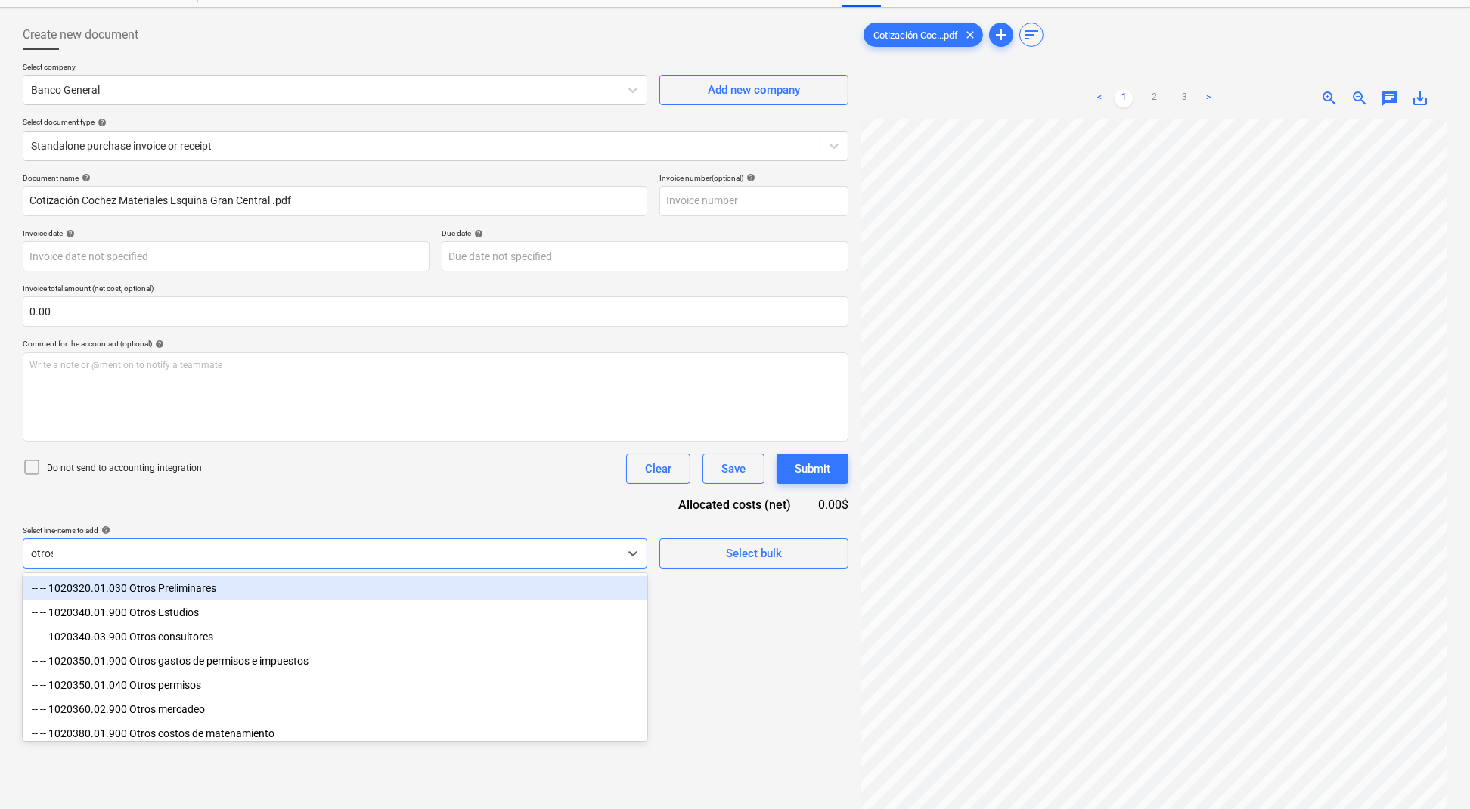
type input "otros m"
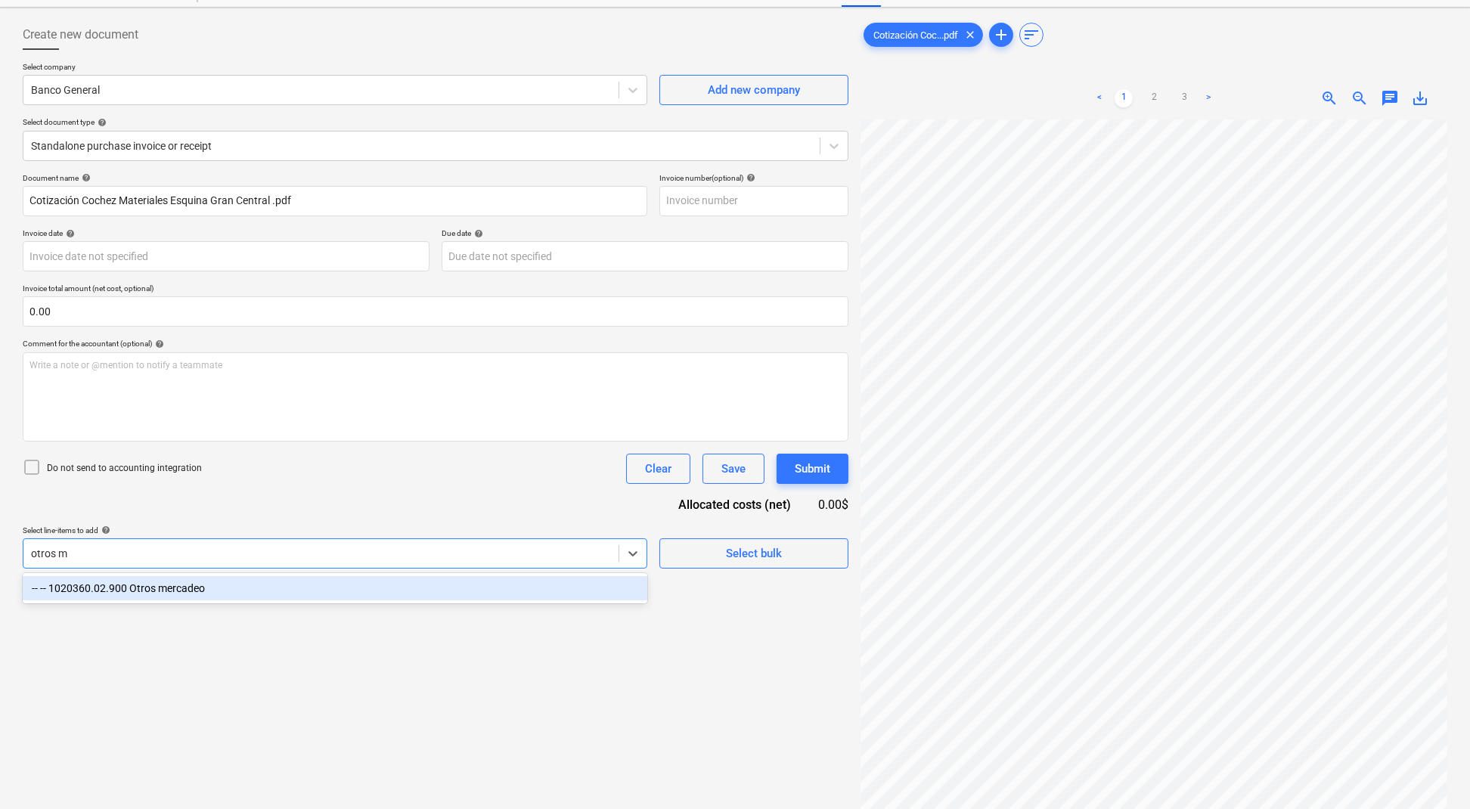
click at [408, 588] on div "-- -- 1020360.02.900 Otros mercadeo" at bounding box center [335, 588] width 625 height 24
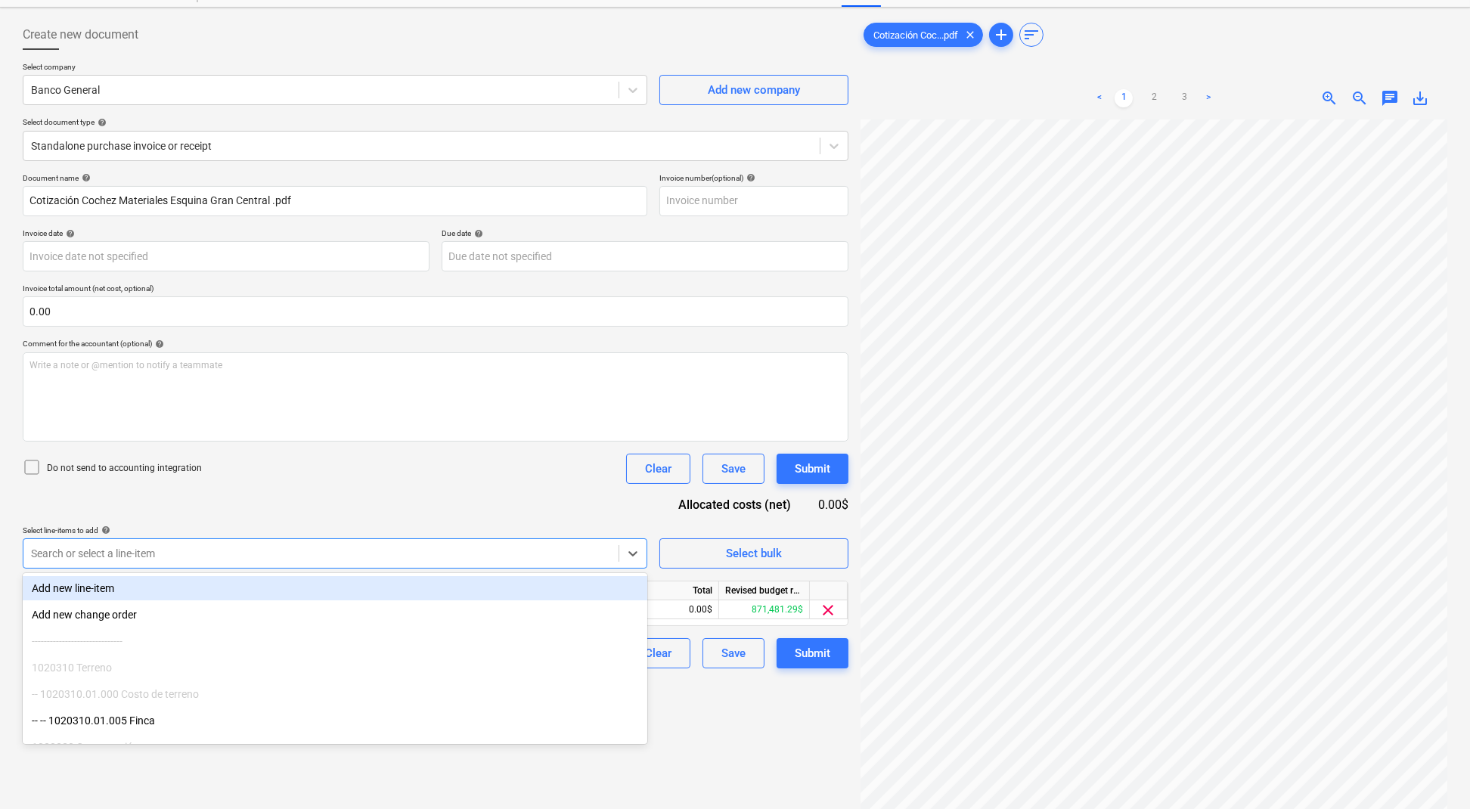
scroll to position [292, 0]
click at [1183, 103] on link "3" at bounding box center [1184, 98] width 18 height 18
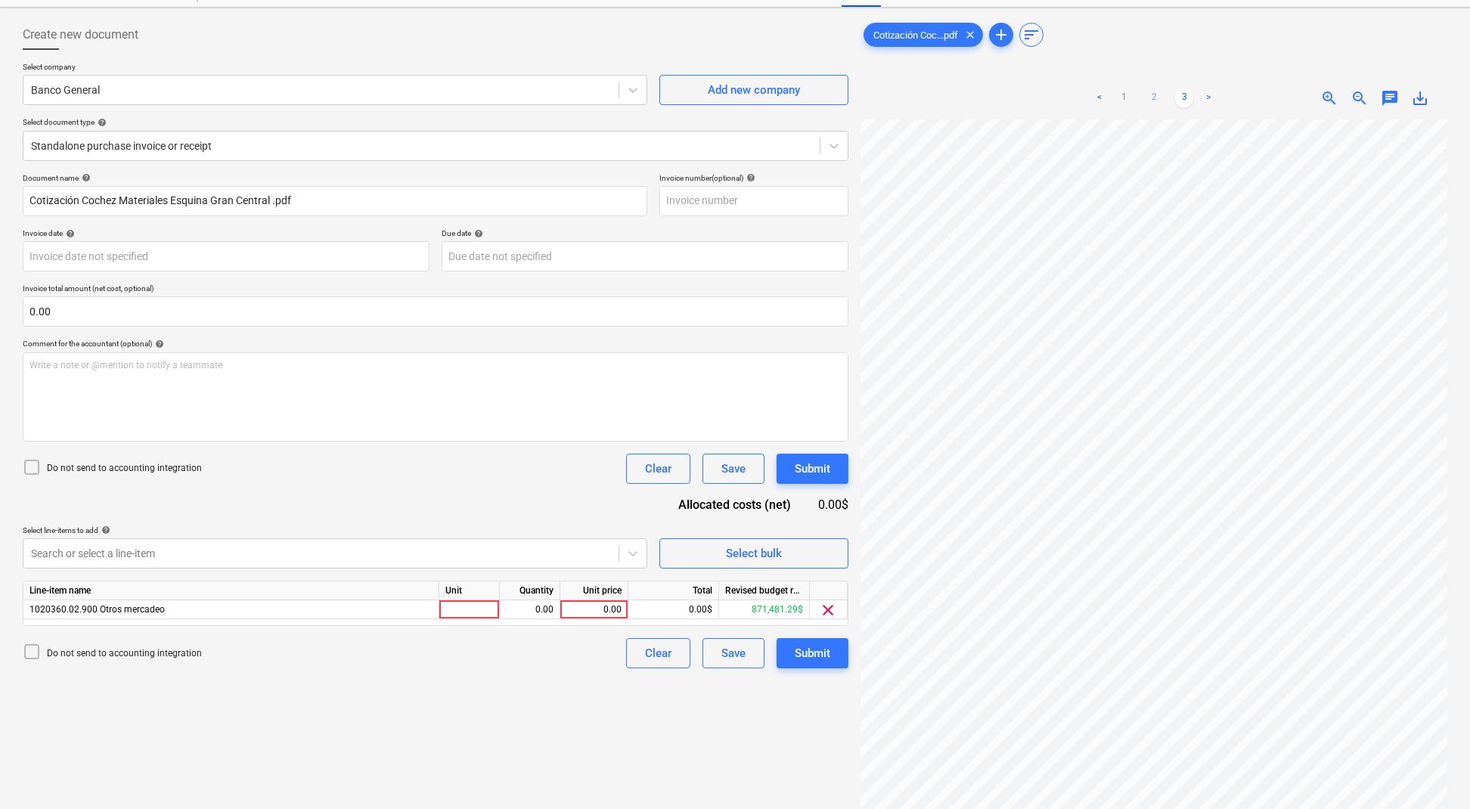
click at [1152, 98] on link "2" at bounding box center [1154, 98] width 18 height 18
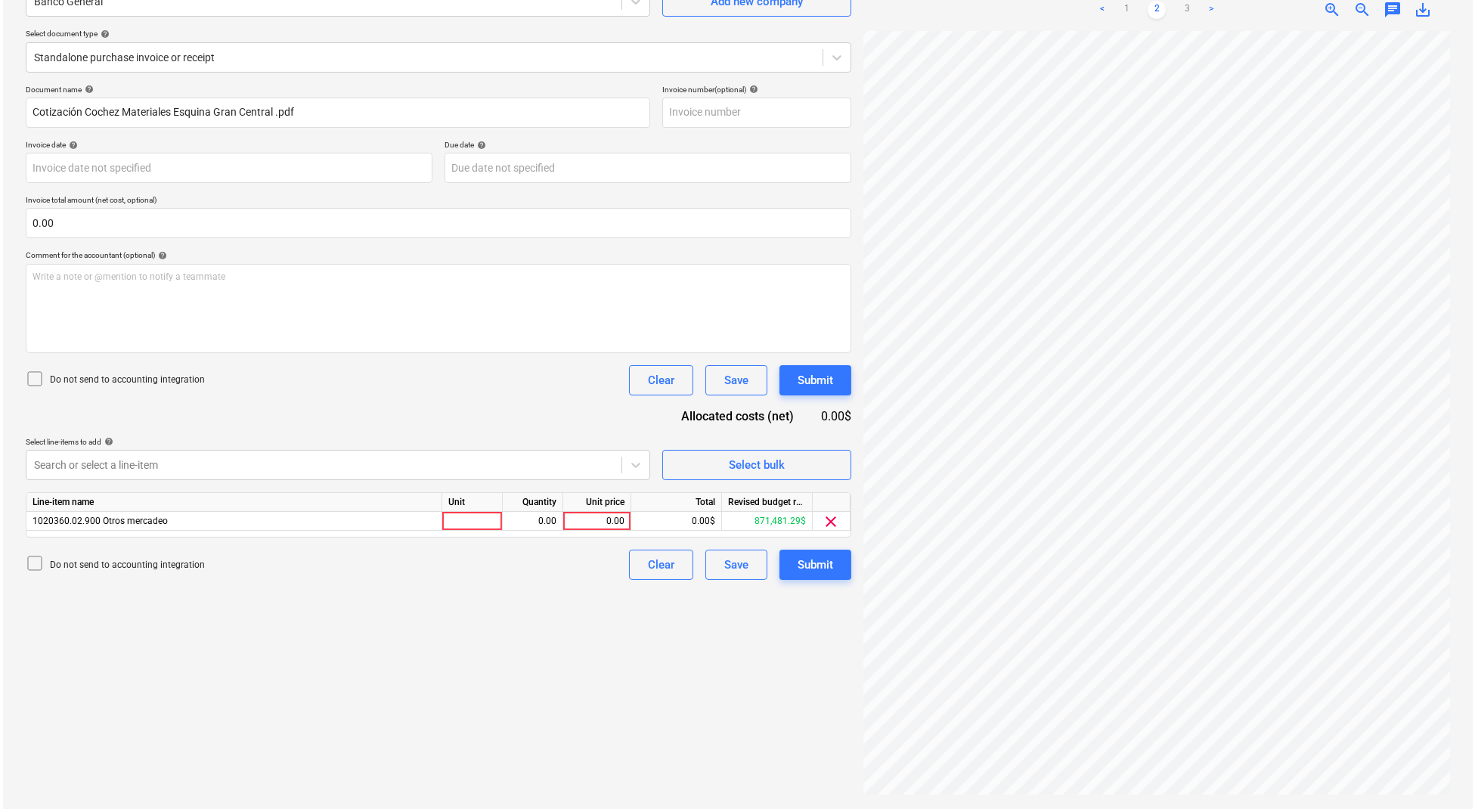
scroll to position [292, 231]
click at [593, 522] on div "0.00" at bounding box center [593, 521] width 55 height 19
click at [599, 516] on input at bounding box center [593, 521] width 67 height 18
type input "1049.43"
click at [597, 574] on div "Do not send to accounting integration Clear Save Submit" at bounding box center [436, 565] width 826 height 30
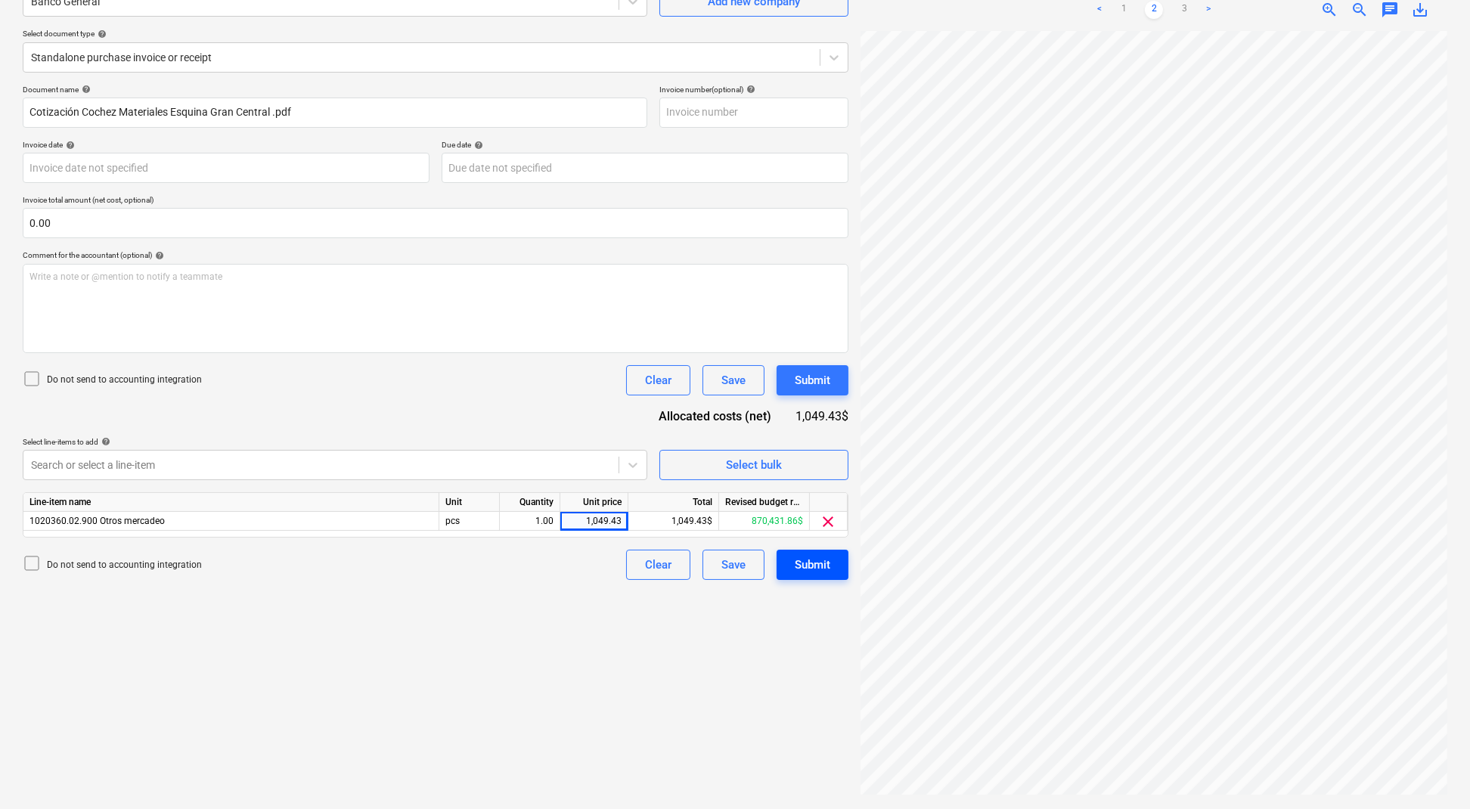
click at [826, 569] on div "Submit" at bounding box center [813, 565] width 36 height 20
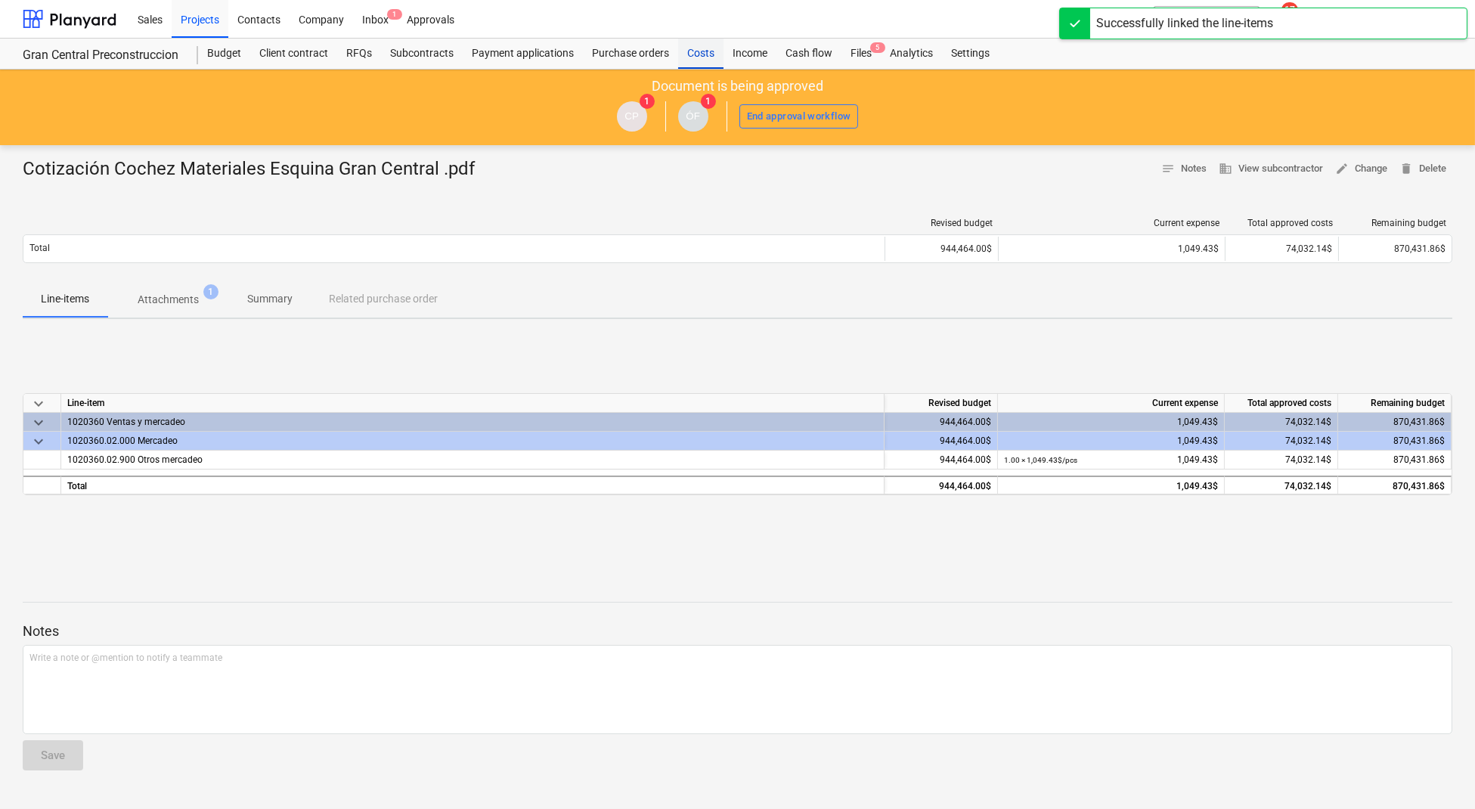
click at [690, 51] on div "Costs" at bounding box center [700, 54] width 45 height 30
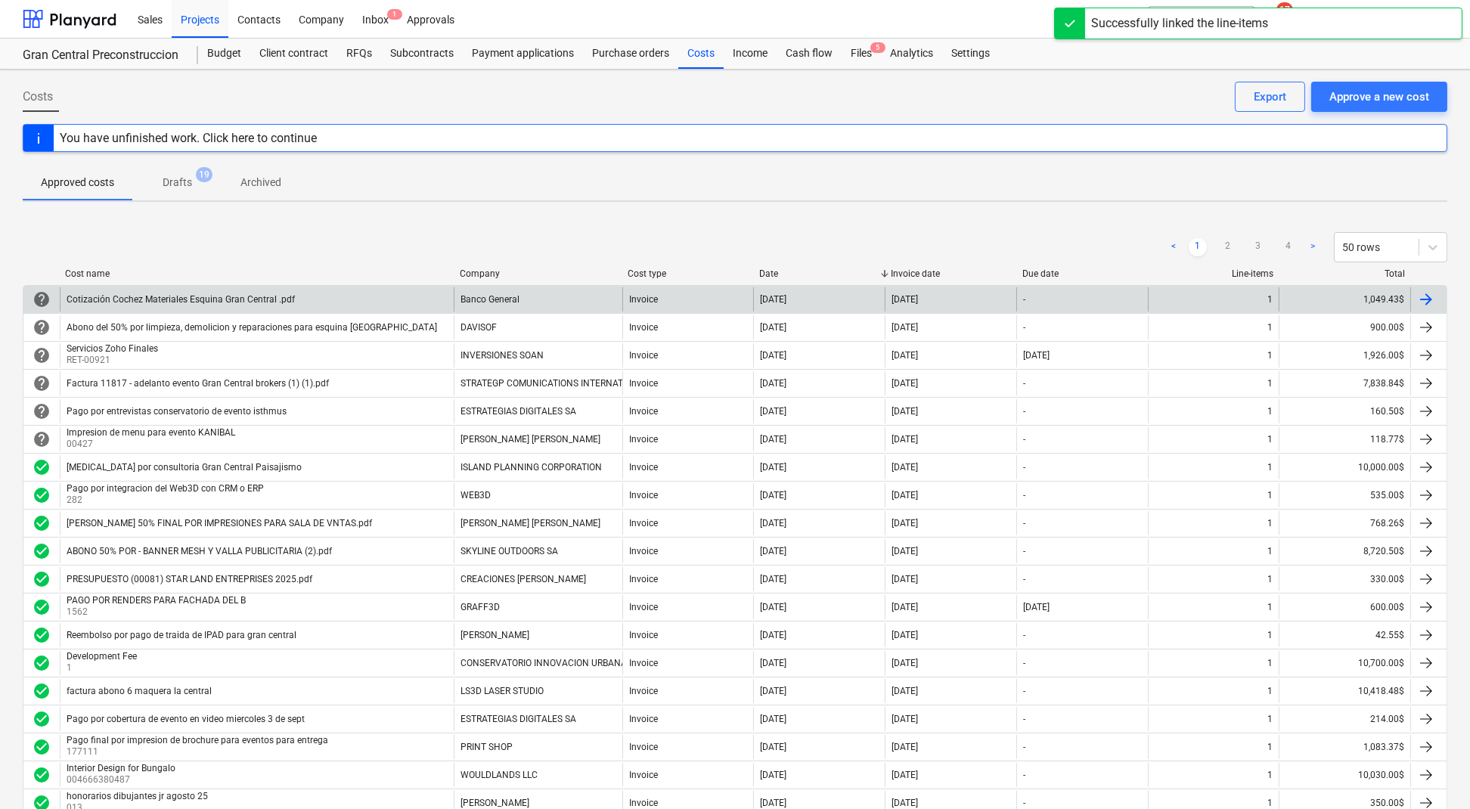
click at [262, 302] on div "Cotización Cochez Materiales Esquina Gran Central .pdf" at bounding box center [181, 299] width 228 height 11
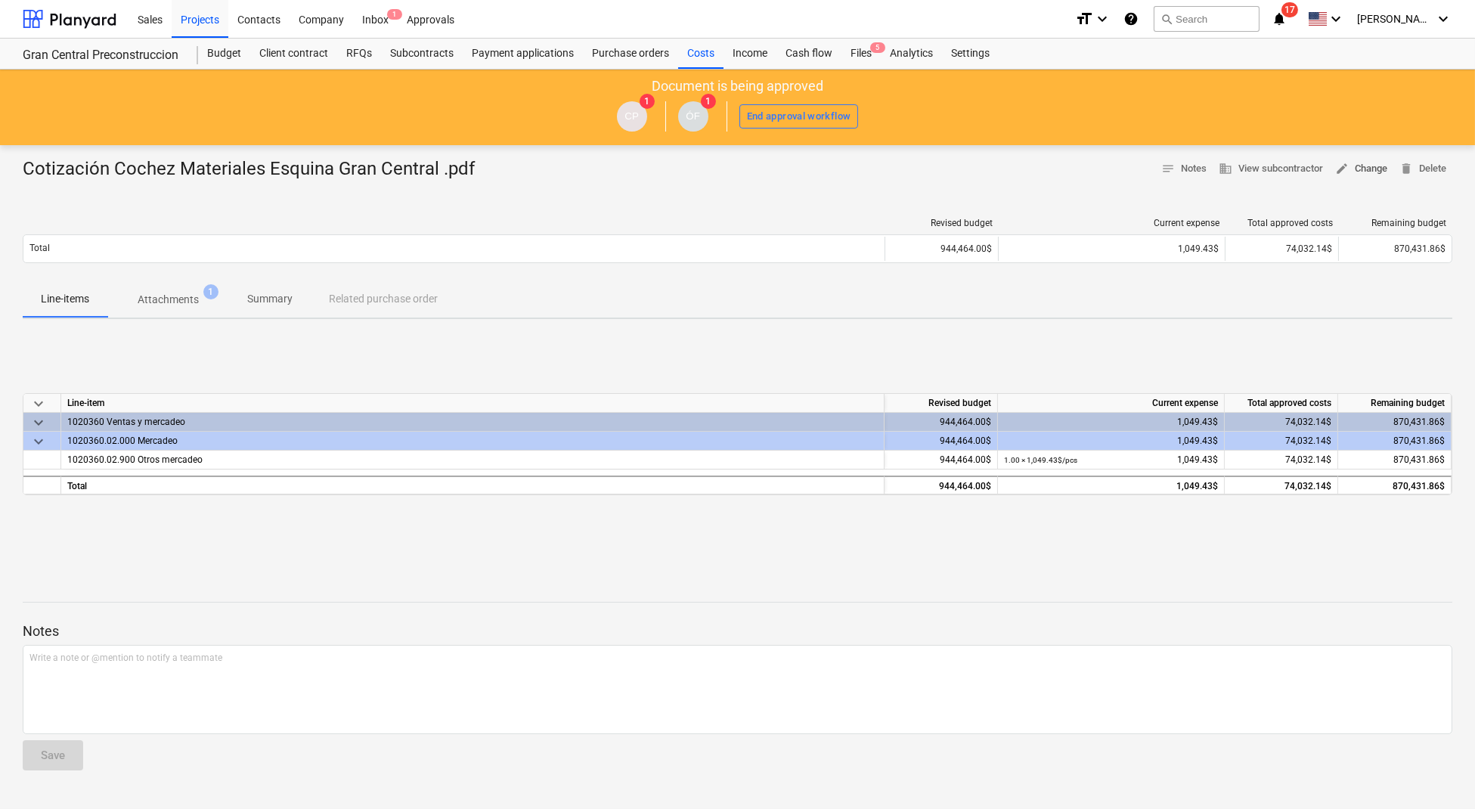
click at [1372, 168] on span "edit Change" at bounding box center [1361, 168] width 52 height 17
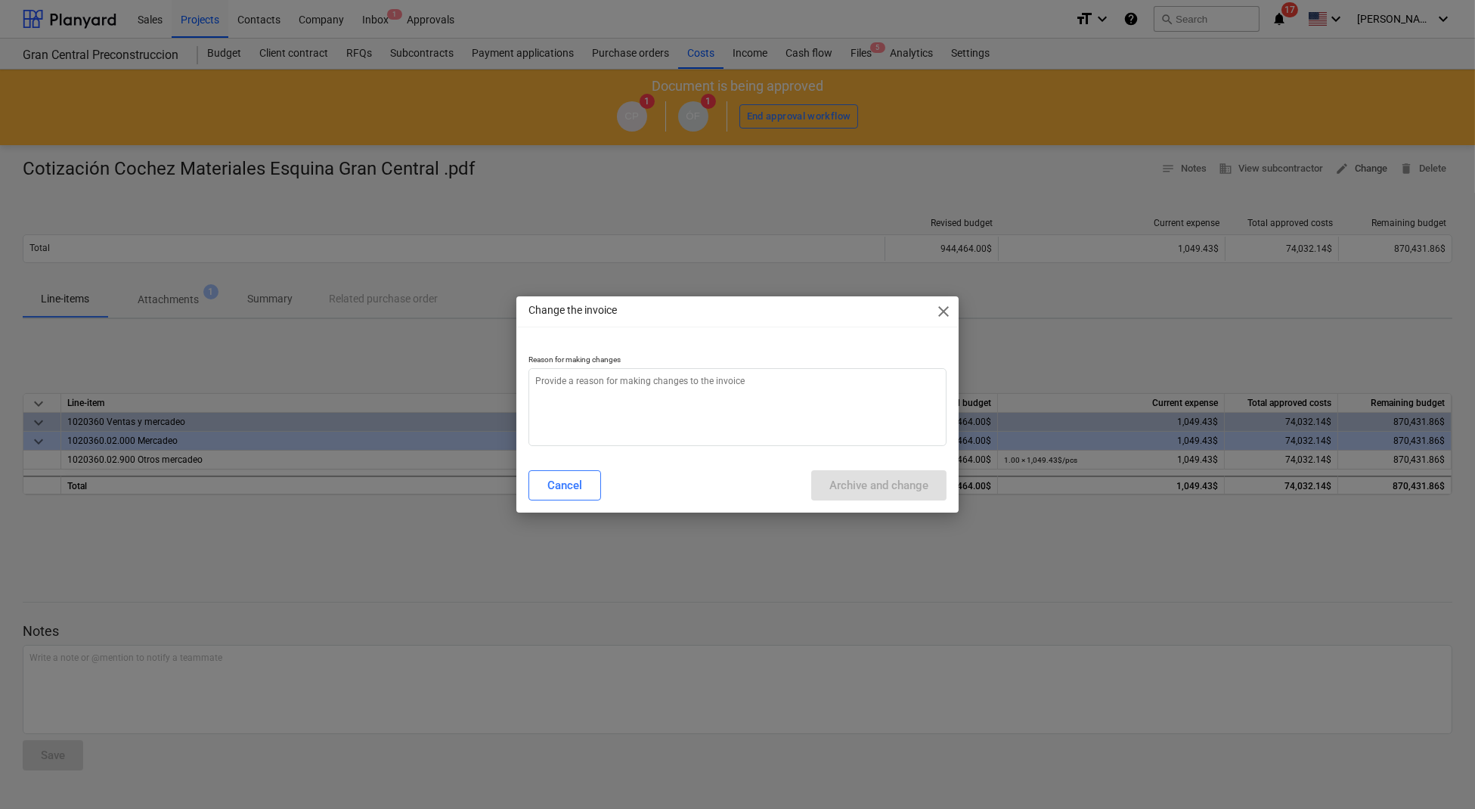
type textarea "x"
click at [820, 383] on textarea at bounding box center [737, 407] width 418 height 78
type textarea "c"
type textarea "x"
type textarea "ca"
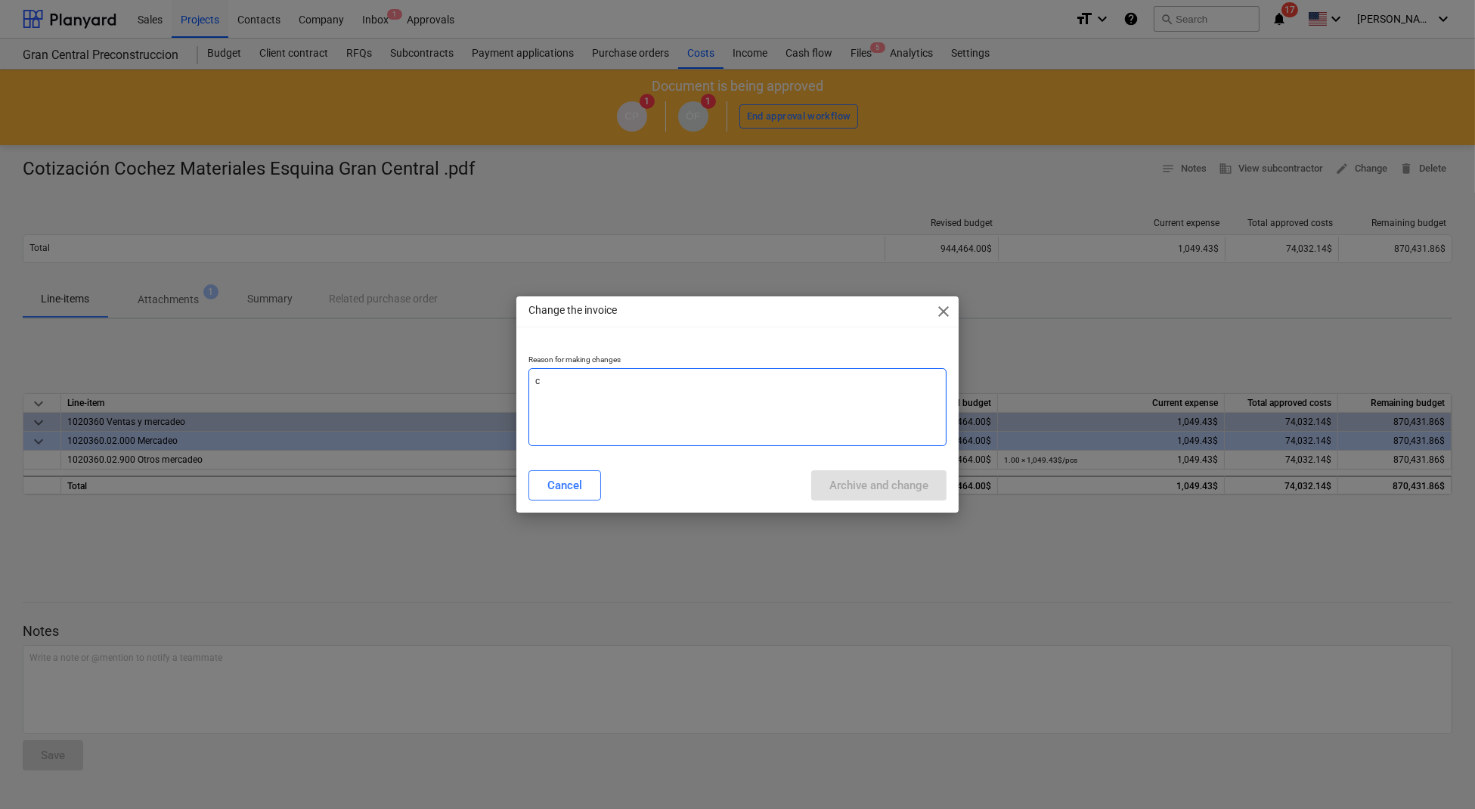
type textarea "x"
type textarea "cam"
type textarea "x"
type textarea "camb"
type textarea "x"
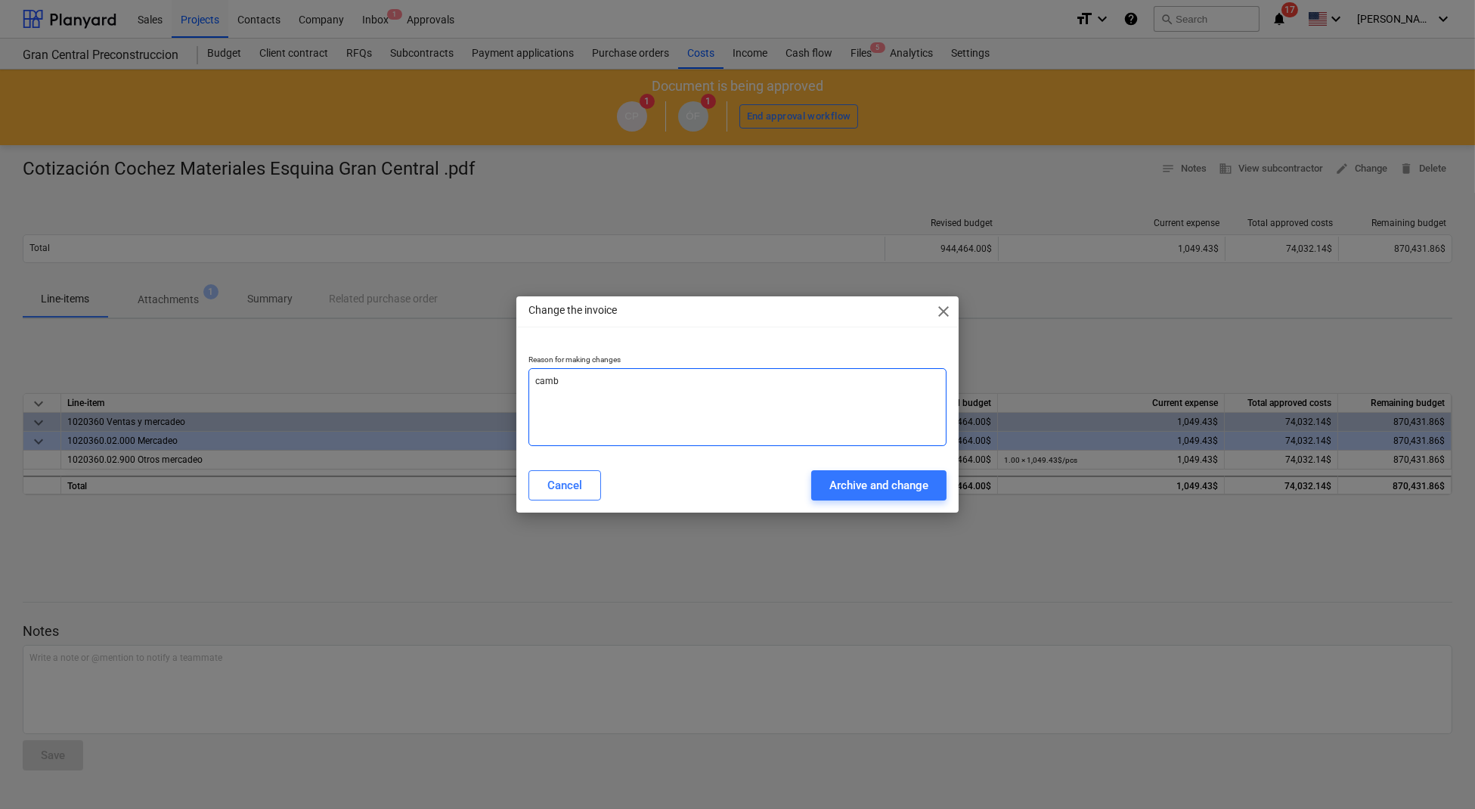
type textarea "cambi"
type textarea "x"
type textarea "cambio"
type textarea "x"
type textarea "cambio"
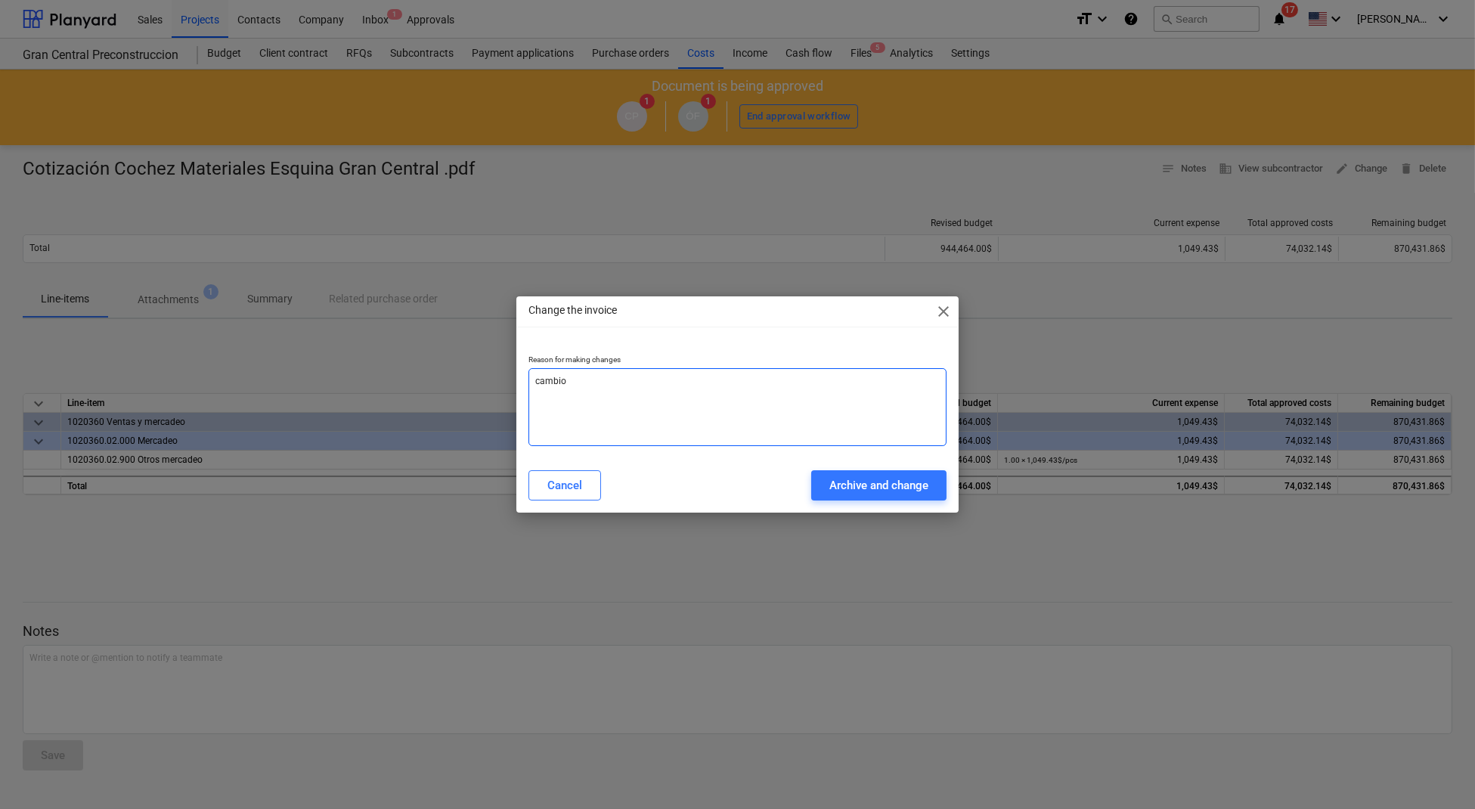
type textarea "x"
type textarea "cambio p"
type textarea "x"
type textarea "cambio pr"
type textarea "x"
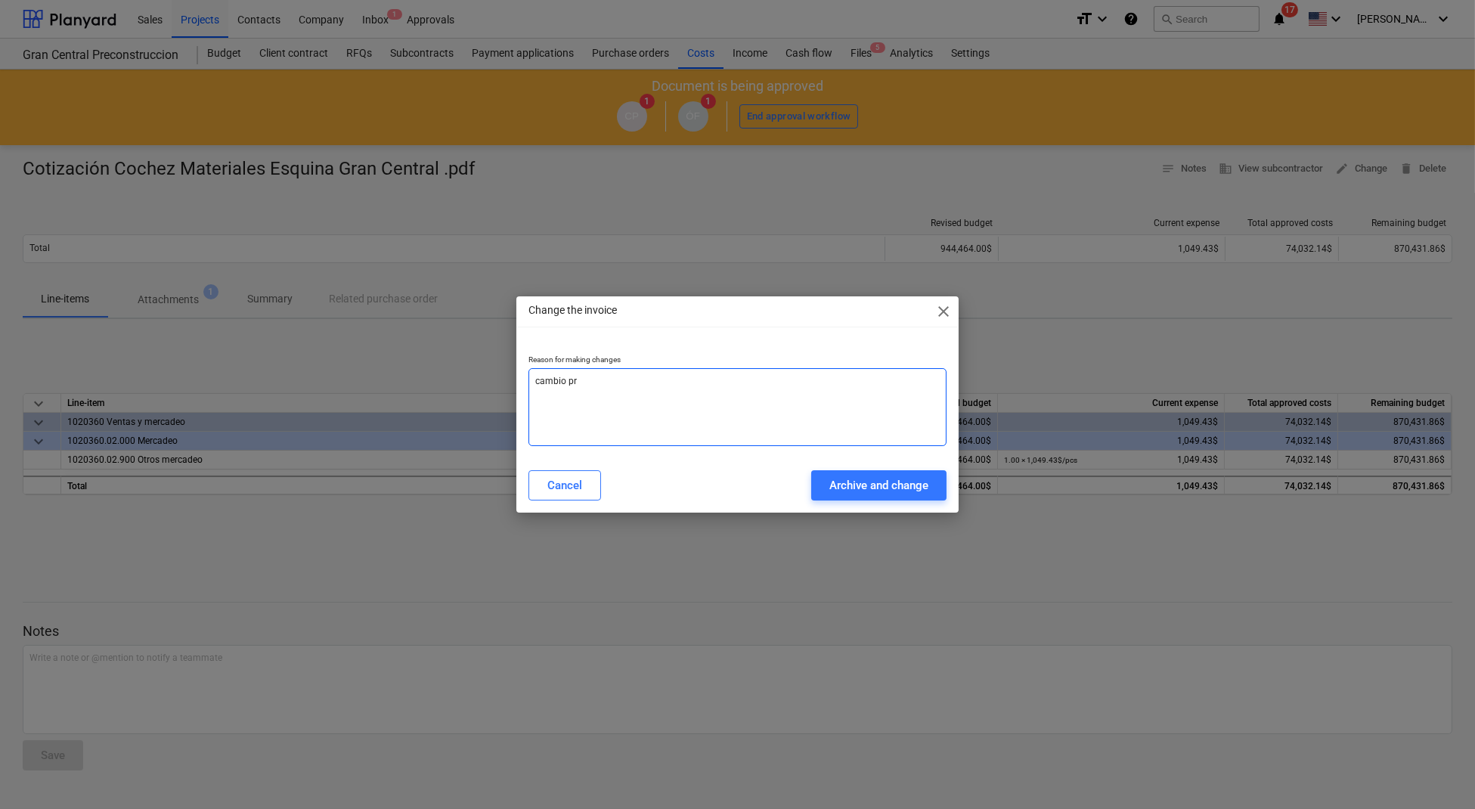
type textarea "cambio pro"
type textarea "x"
type textarea "cambio prov"
type textarea "x"
type textarea "cambio prove"
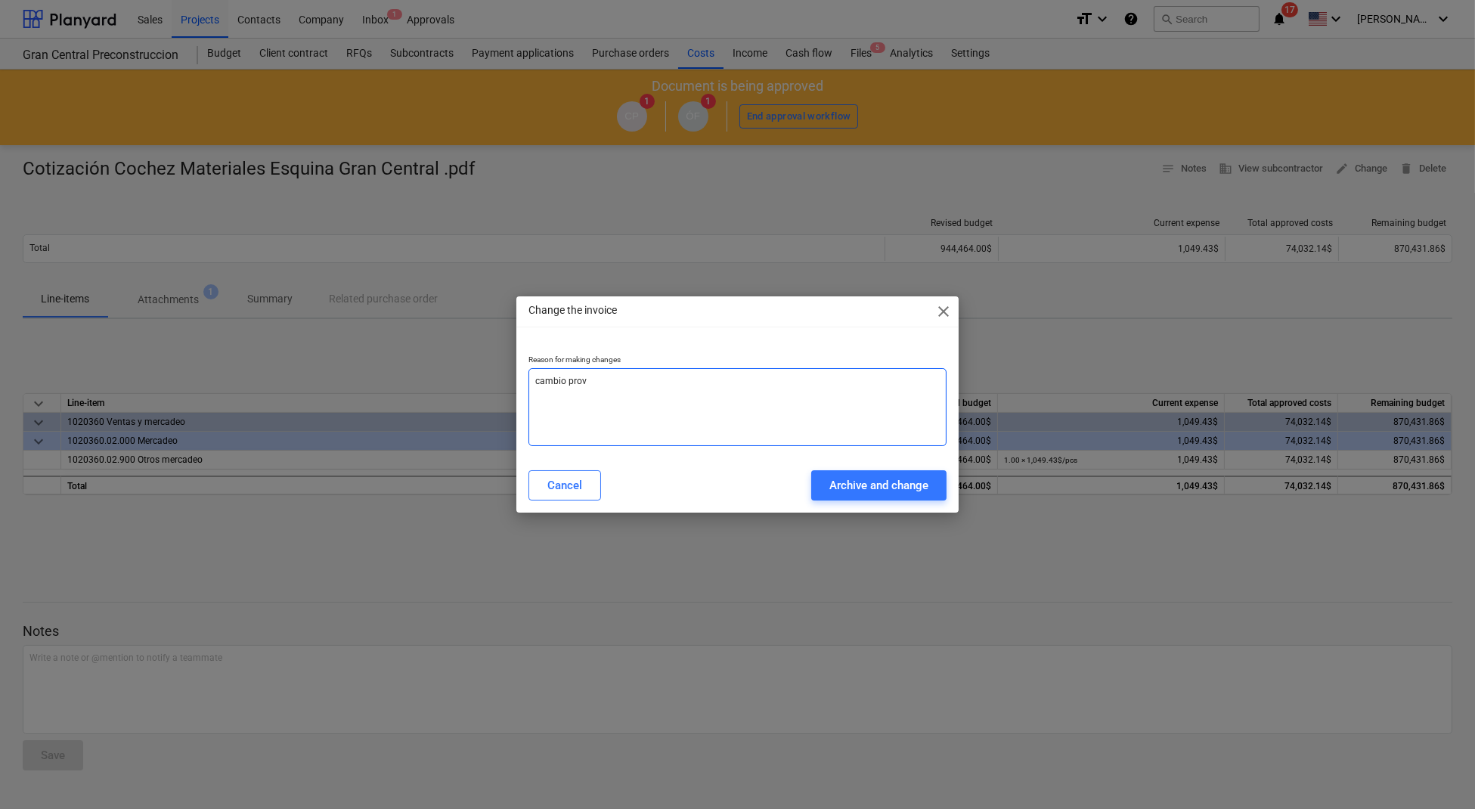
type textarea "x"
type textarea "cambio provee"
type textarea "x"
type textarea "cambio proveed"
type textarea "x"
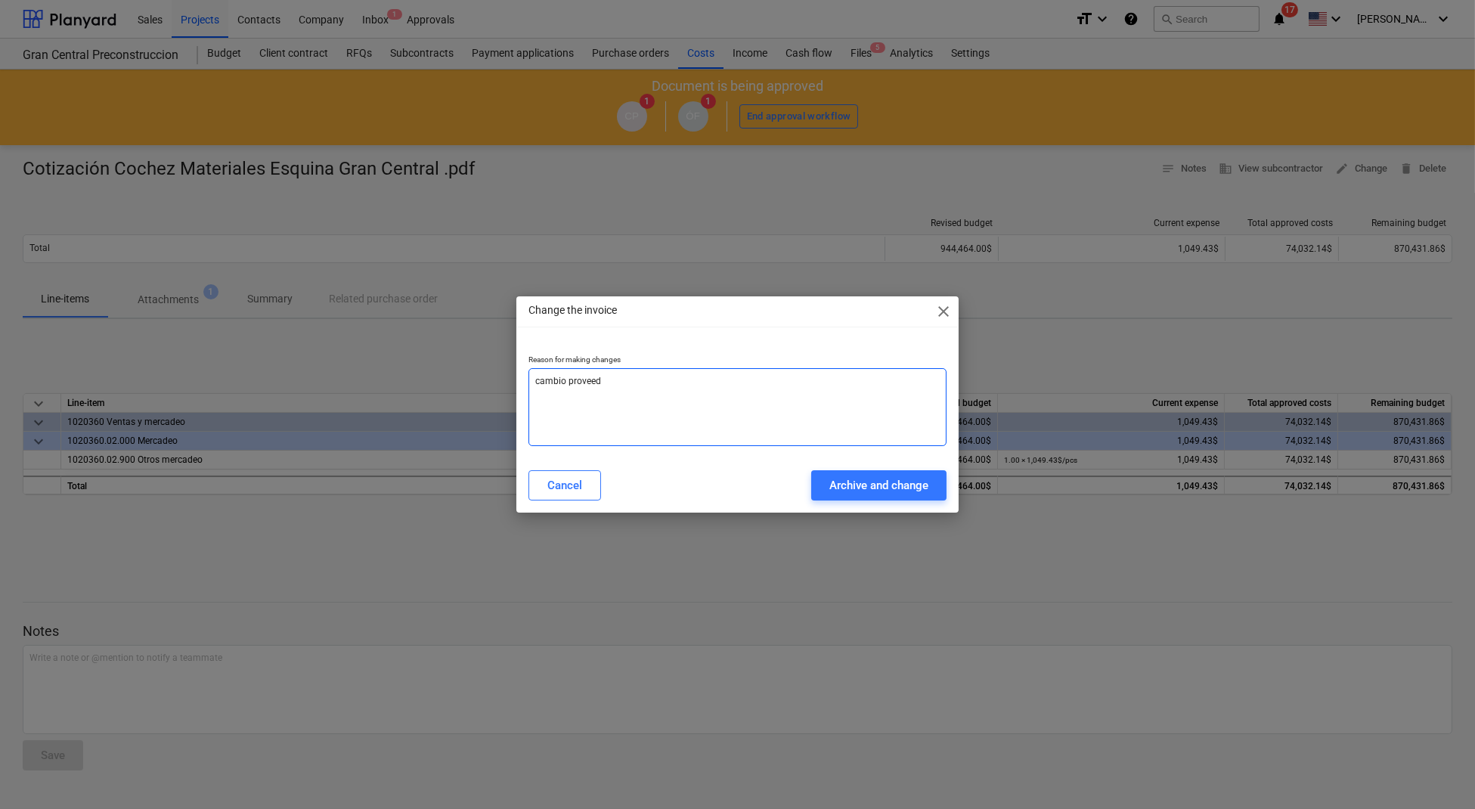
type textarea "cambio proveedo"
type textarea "x"
type textarea "cambio proveedor"
type textarea "x"
type textarea "cambio proveedor"
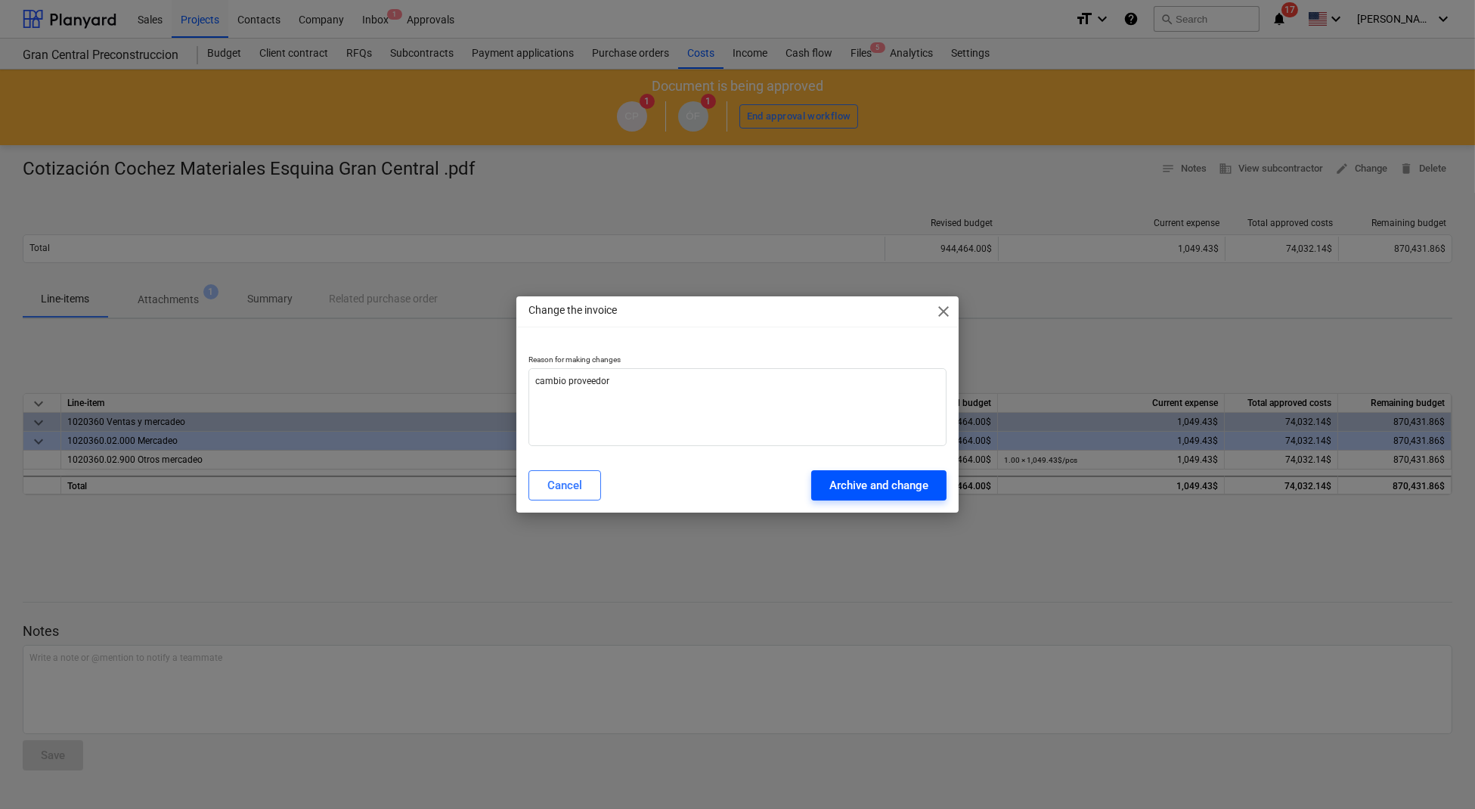
click at [931, 495] on button "Archive and change" at bounding box center [878, 485] width 135 height 30
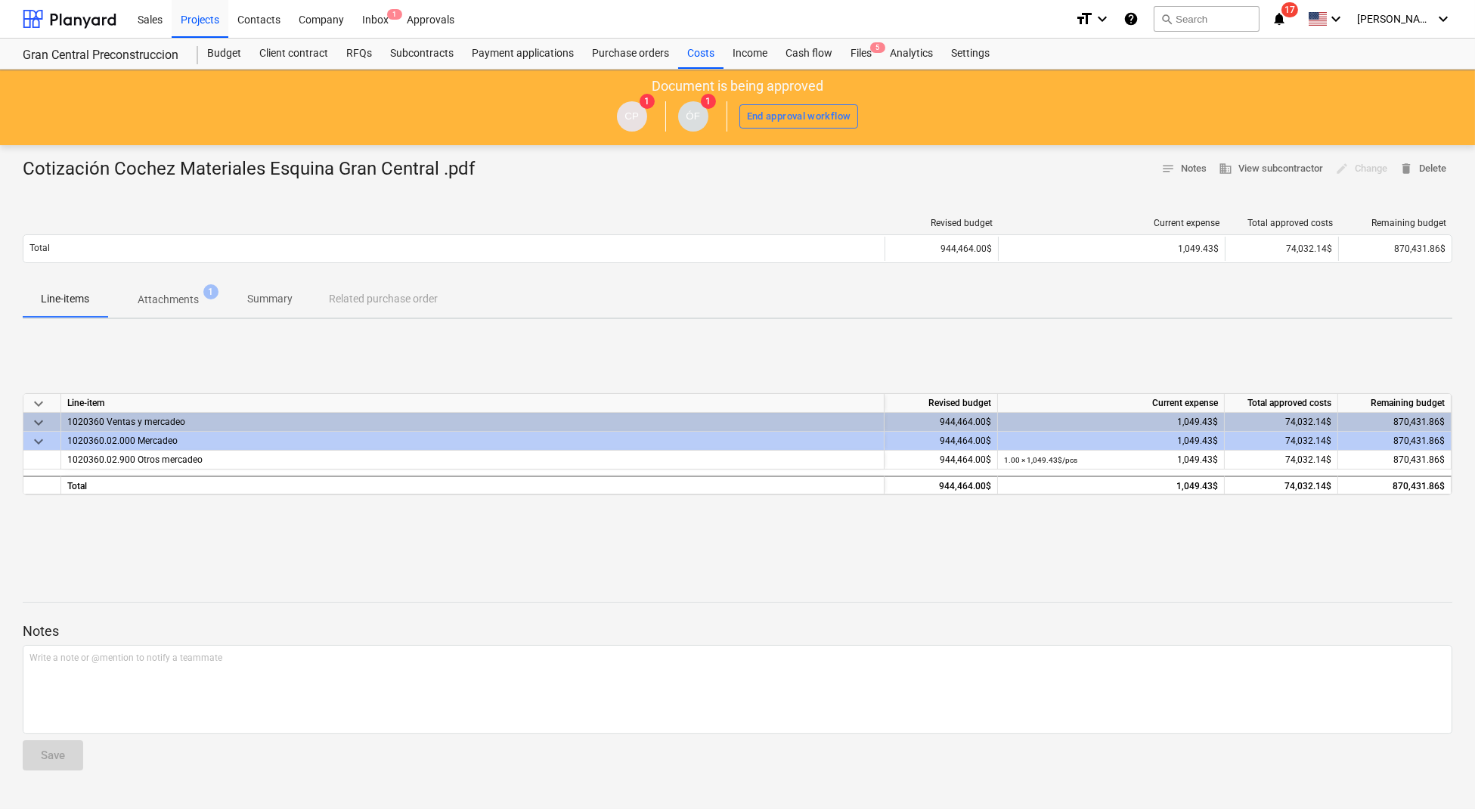
type textarea "x"
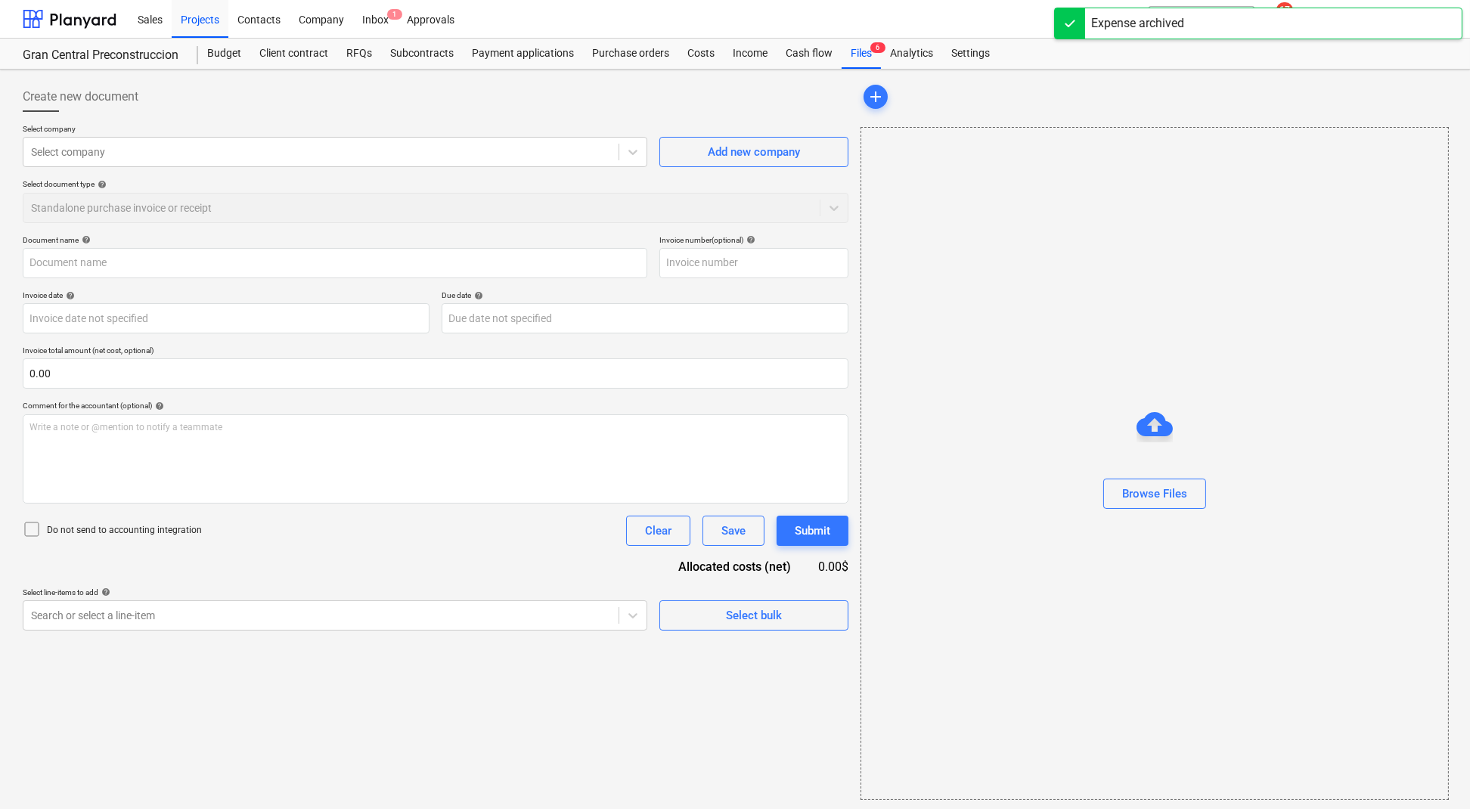
type input "Cotización Cochez Materiales Esquina Gran Central .pdf"
type input "[DATE]"
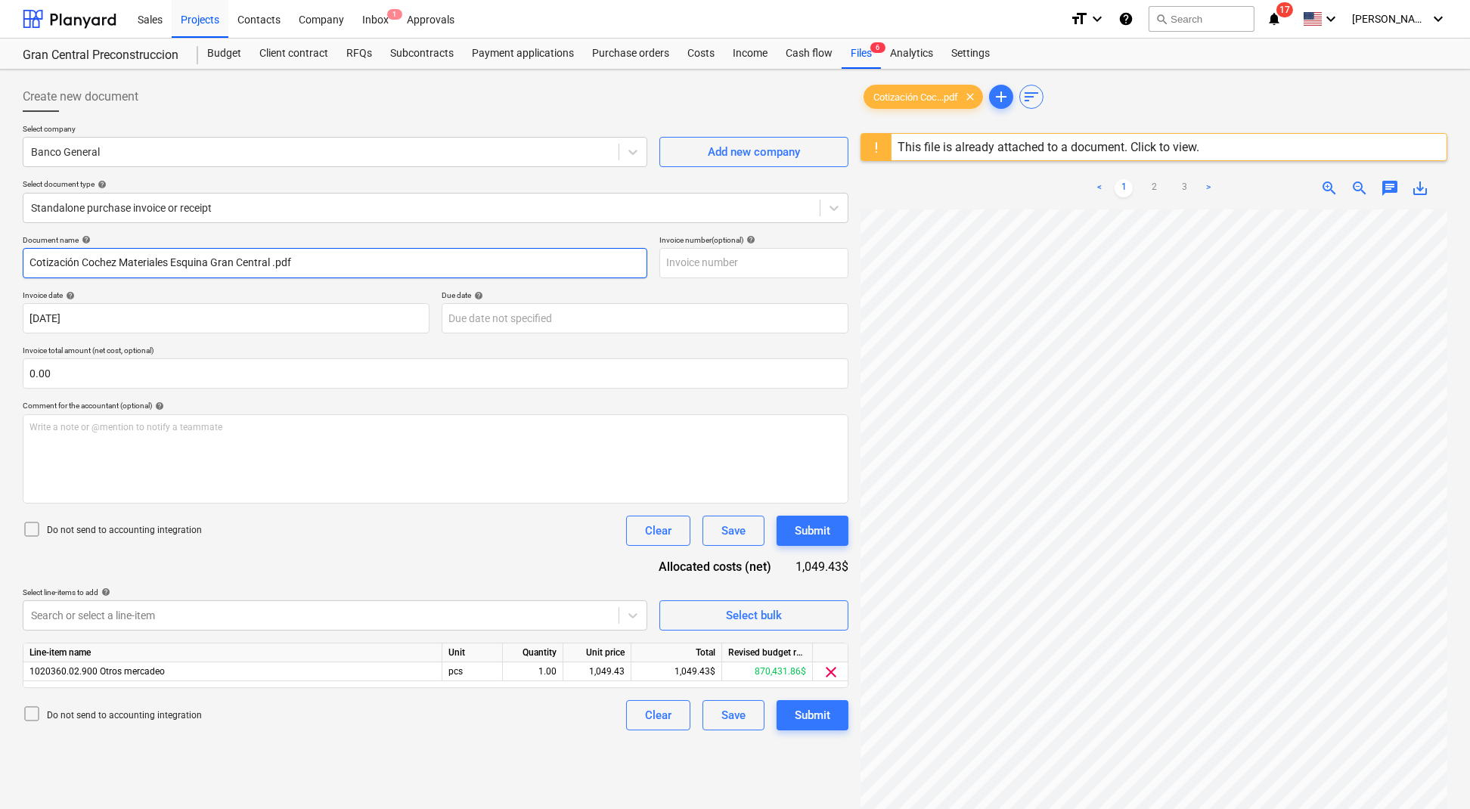
drag, startPoint x: 337, startPoint y: 266, endPoint x: 146, endPoint y: 281, distance: 191.9
click at [337, 266] on input "Cotización Cochez Materiales Esquina Gran Central .pdf" at bounding box center [335, 263] width 625 height 30
click at [311, 138] on div "Banco General" at bounding box center [335, 152] width 625 height 30
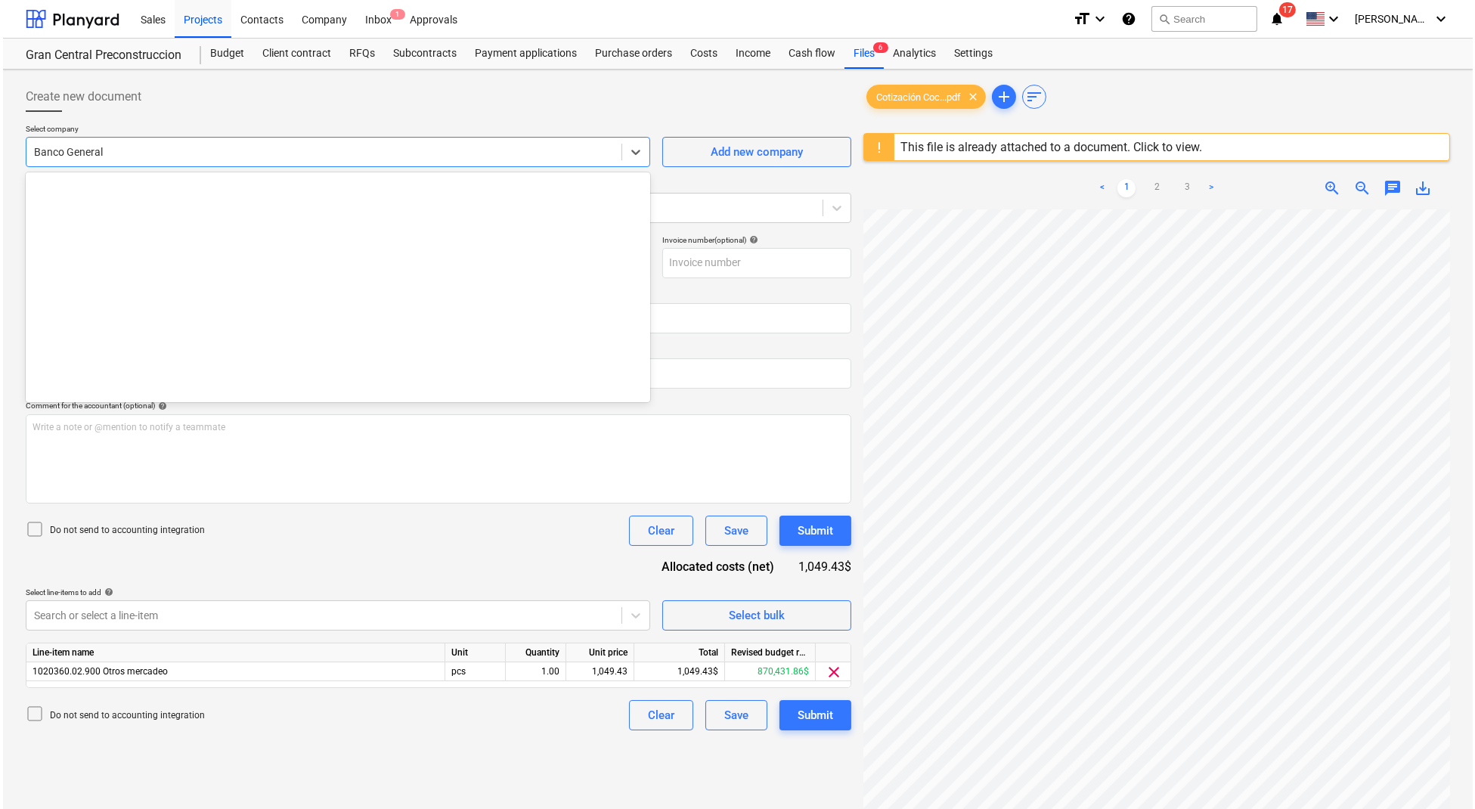
scroll to position [1508, 0]
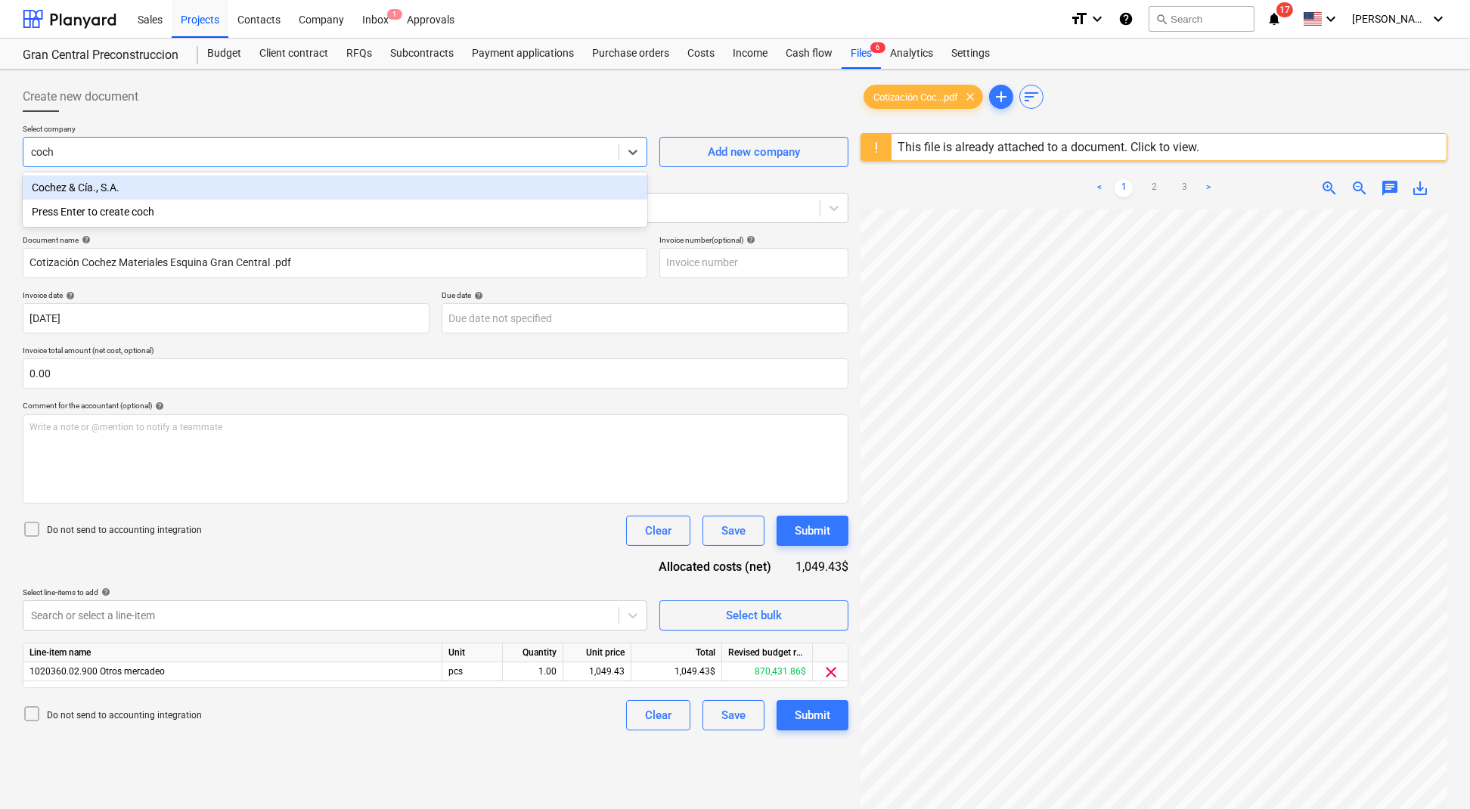
type input "coche"
click at [240, 193] on div "Cochez & Cía., S.A." at bounding box center [335, 187] width 625 height 24
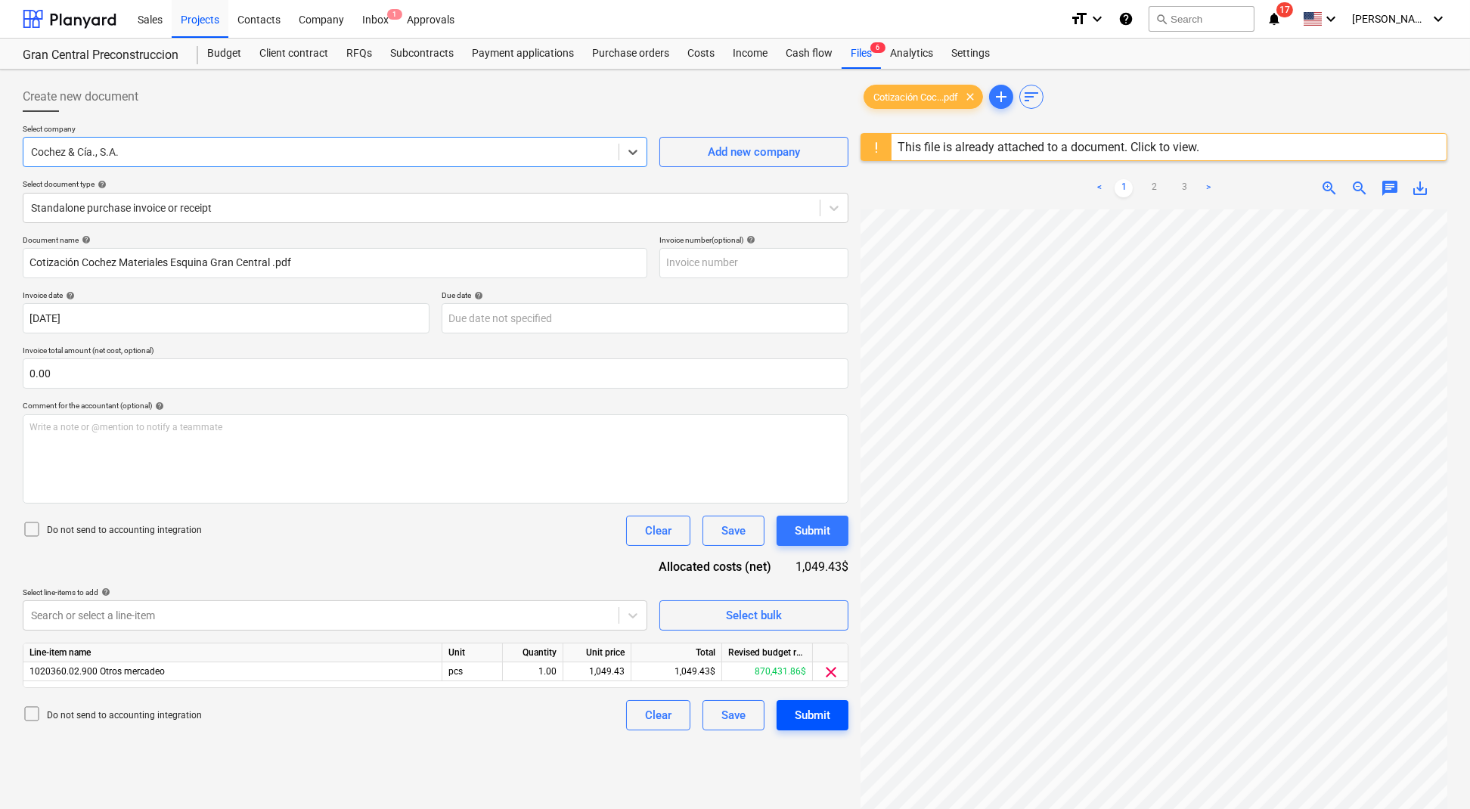
click at [802, 713] on div "Submit" at bounding box center [813, 715] width 36 height 20
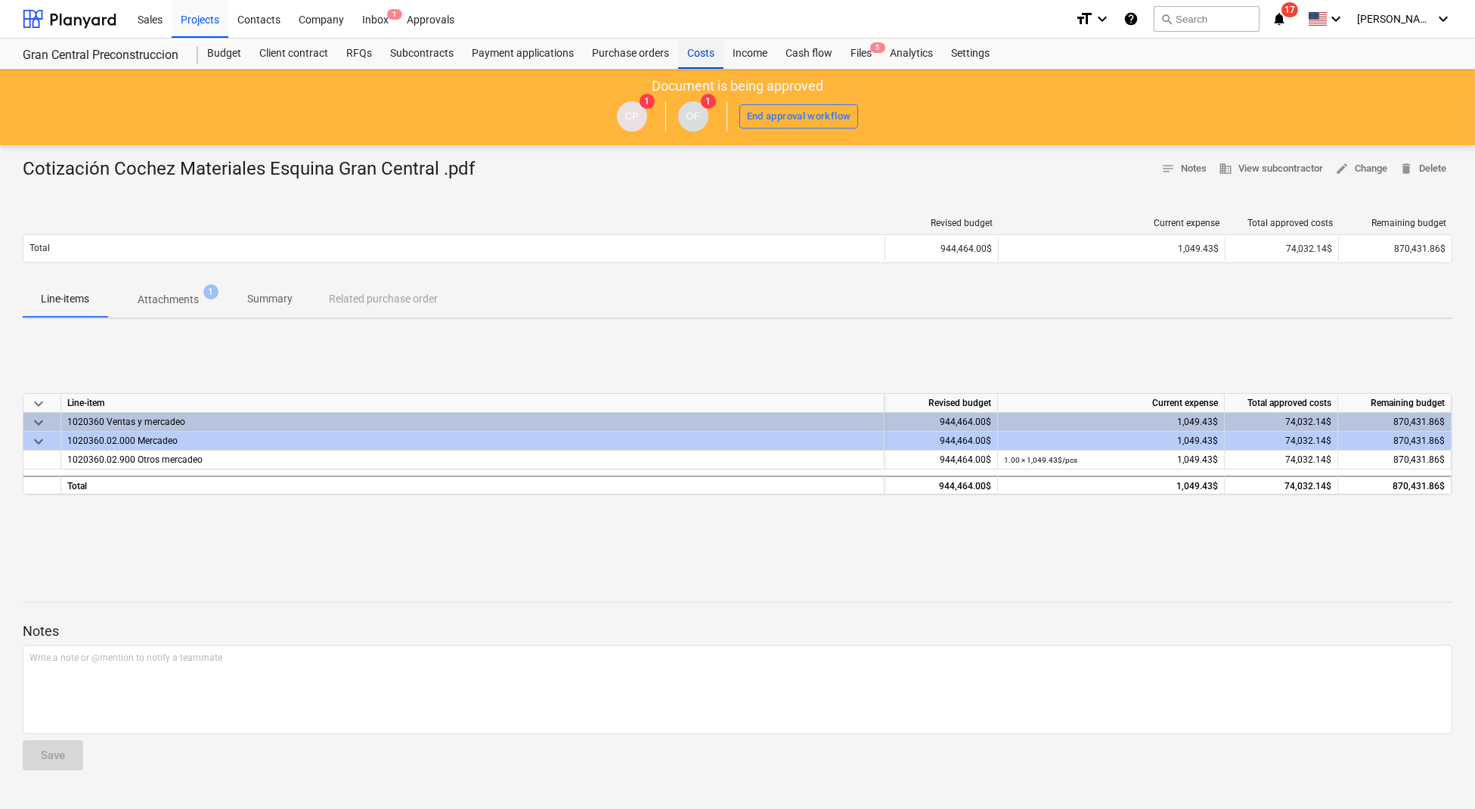
click at [702, 61] on div "Costs" at bounding box center [700, 54] width 45 height 30
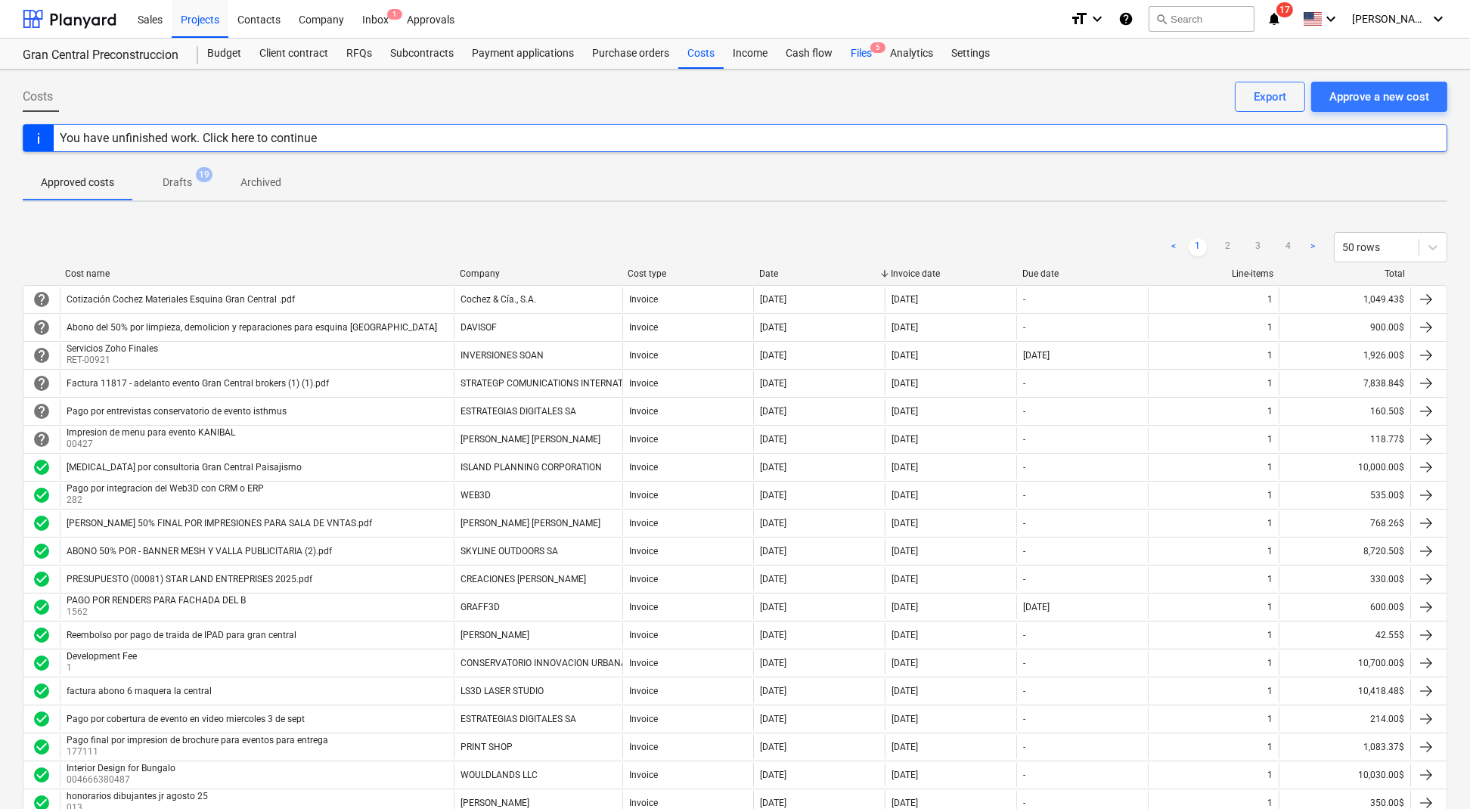
click at [858, 51] on div "Files 5" at bounding box center [861, 54] width 39 height 30
